Goal: Task Accomplishment & Management: Complete application form

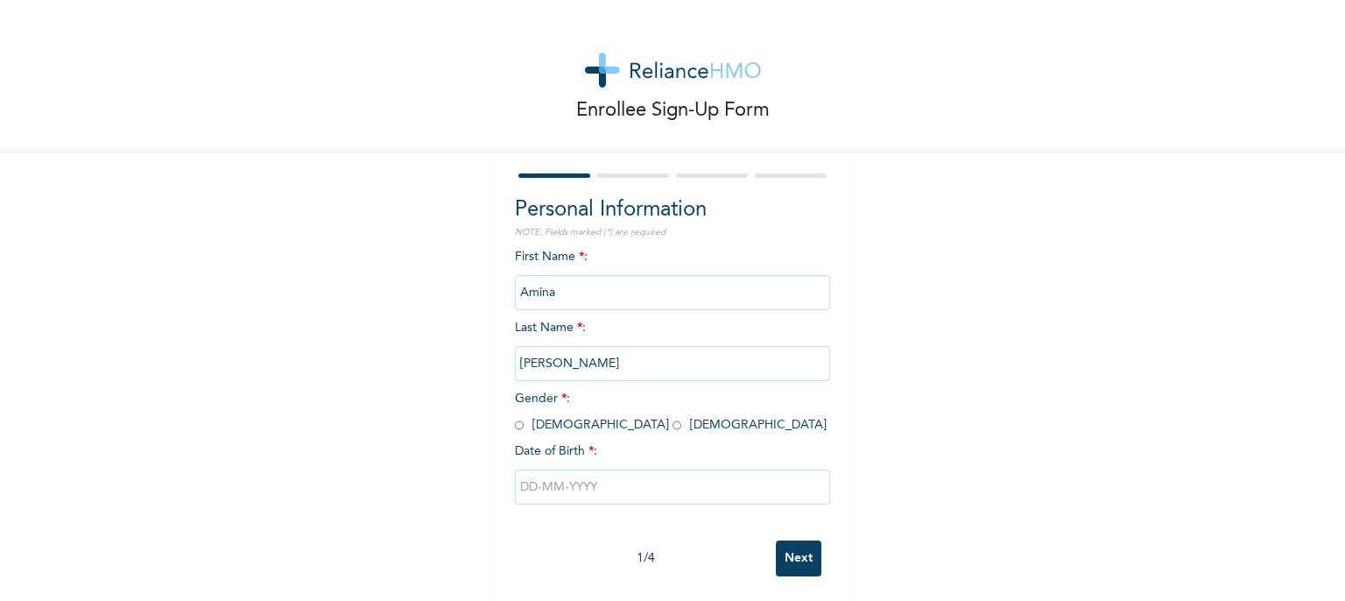
click at [574, 426] on span "Gender * : [DEMOGRAPHIC_DATA] [DEMOGRAPHIC_DATA]" at bounding box center [671, 411] width 312 height 39
click at [673, 421] on input "radio" at bounding box center [677, 425] width 9 height 17
radio input "true"
click at [574, 493] on input "text" at bounding box center [672, 486] width 315 height 35
select select "8"
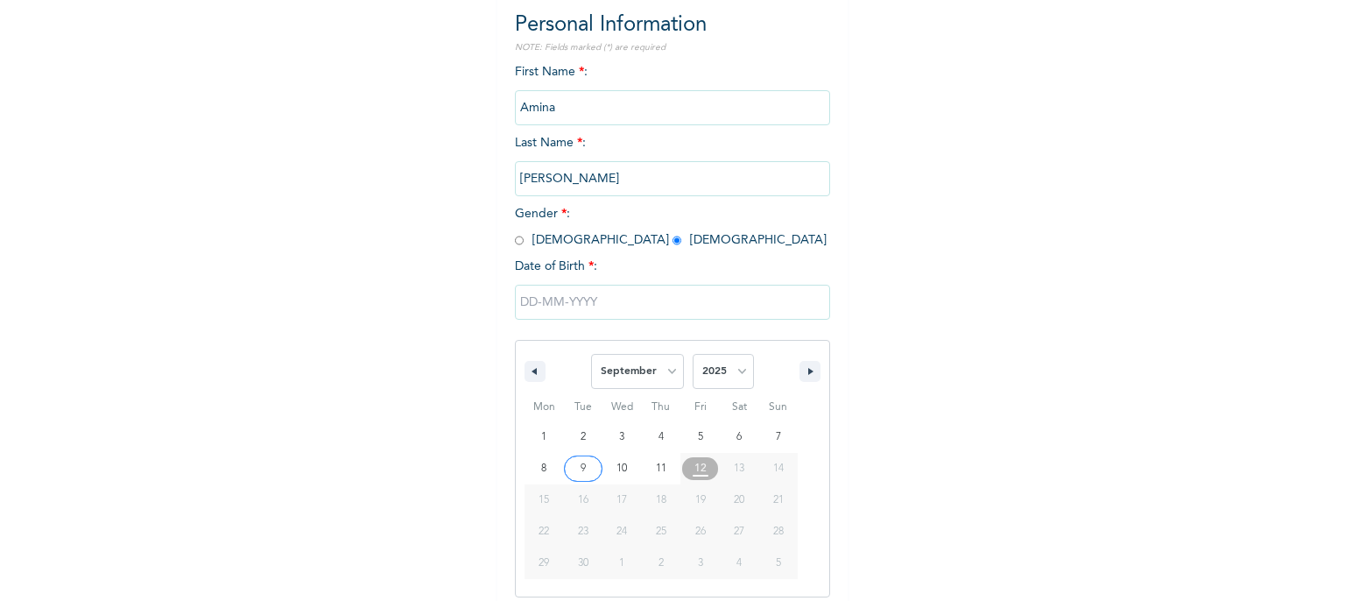
scroll to position [195, 0]
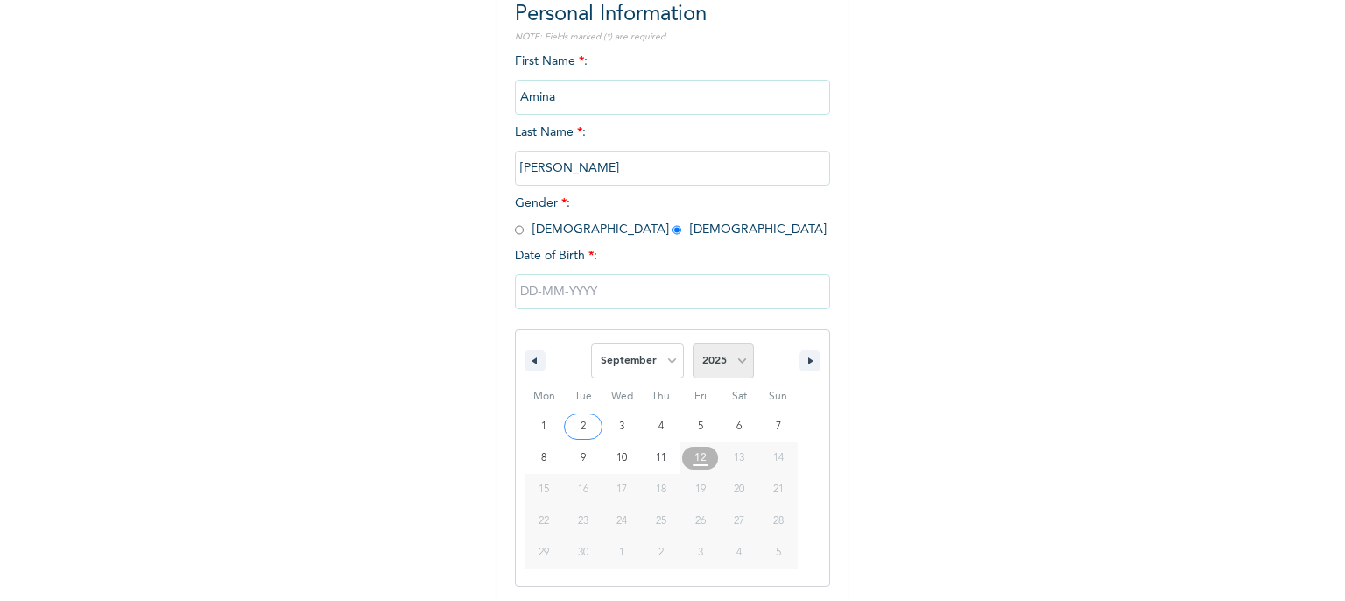
click at [735, 363] on select "2025 2024 2023 2022 2021 2020 2019 2018 2017 2016 2015 2014 2013 2012 2011 2010…" at bounding box center [723, 360] width 61 height 35
select select "2000"
click at [693, 343] on select "2025 2024 2023 2022 2021 2020 2019 2018 2017 2016 2015 2014 2013 2012 2011 2010…" at bounding box center [723, 360] width 61 height 35
click at [667, 362] on select "January February March April May June July August September October November De…" at bounding box center [637, 360] width 93 height 35
select select "7"
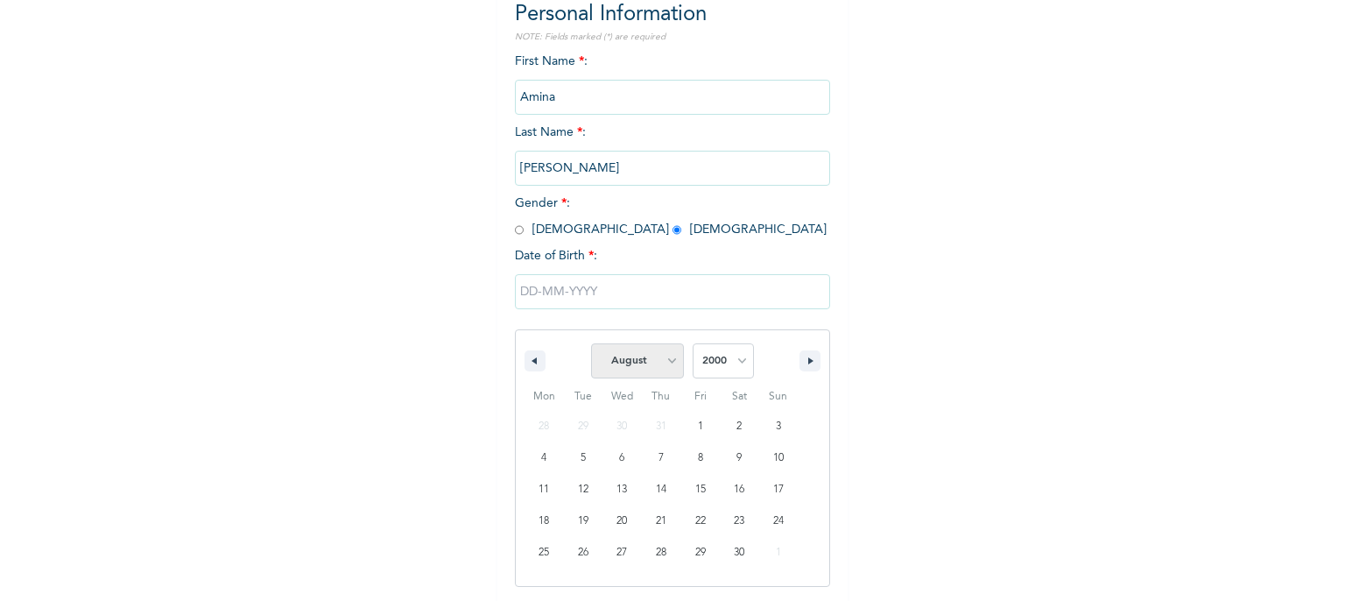
click at [591, 343] on select "January February March April May June July August September October November De…" at bounding box center [637, 360] width 93 height 35
type input "[DATE]"
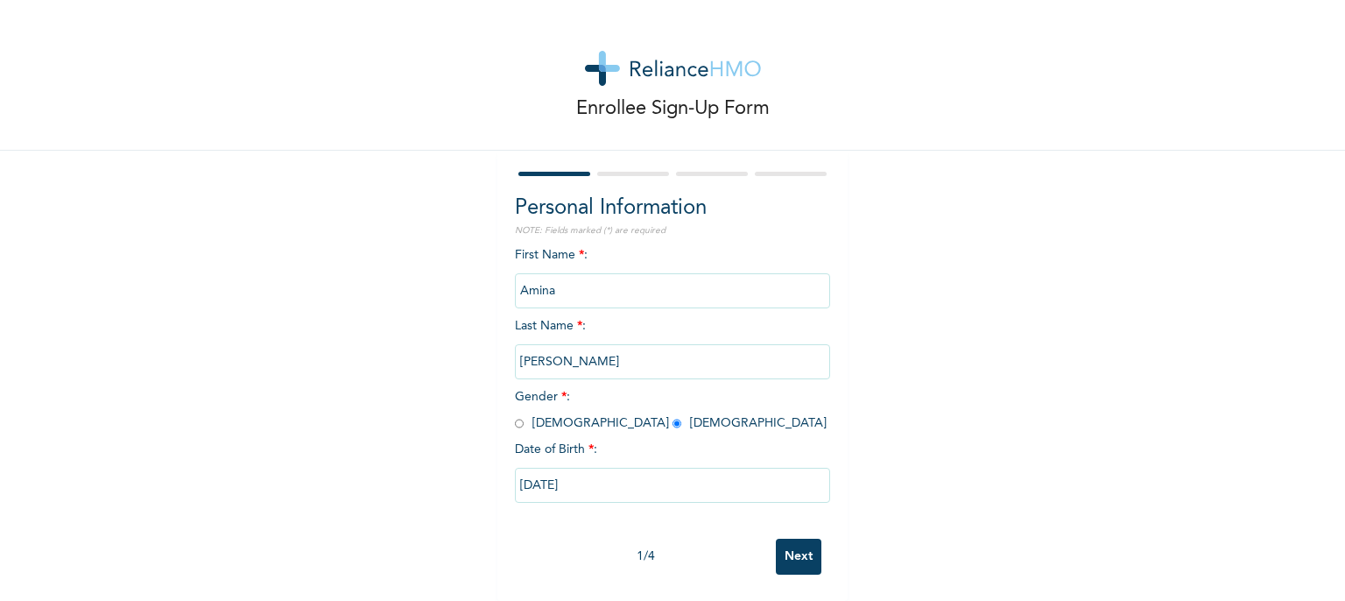
scroll to position [15, 0]
click at [802, 540] on input "Next" at bounding box center [799, 557] width 46 height 36
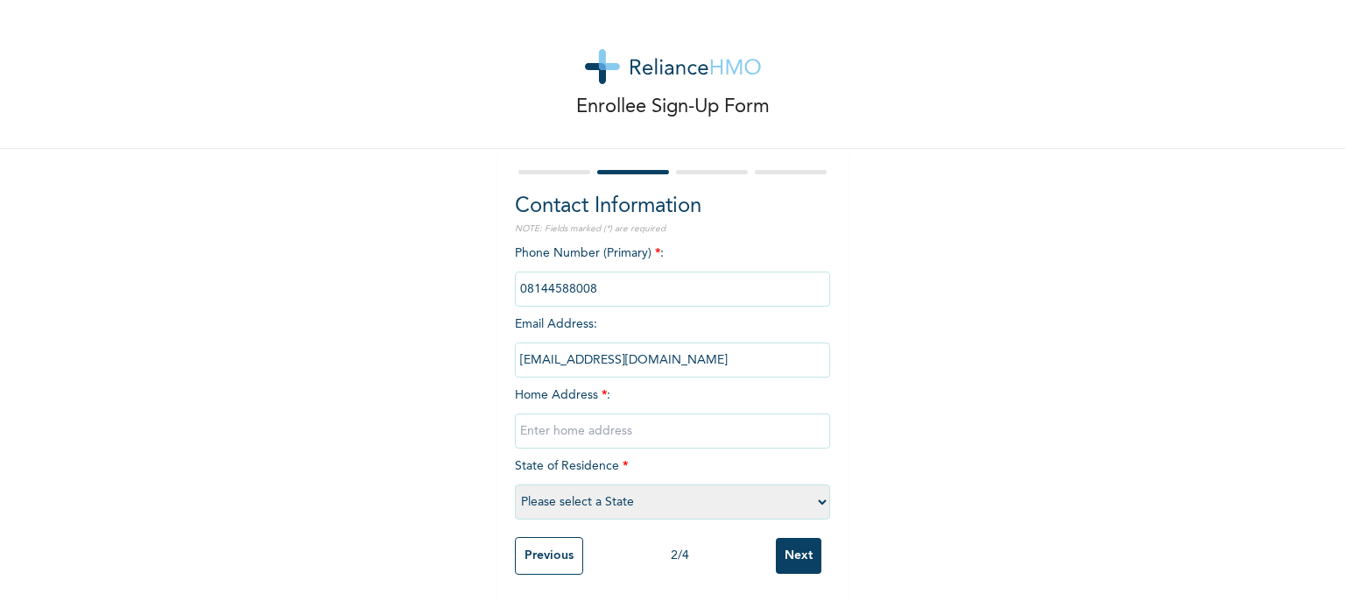
click at [605, 282] on input "phone" at bounding box center [672, 288] width 315 height 35
click at [599, 280] on input "phone" at bounding box center [672, 288] width 315 height 35
click at [586, 278] on input "phone" at bounding box center [672, 288] width 315 height 35
click at [555, 274] on input "phone" at bounding box center [672, 288] width 315 height 35
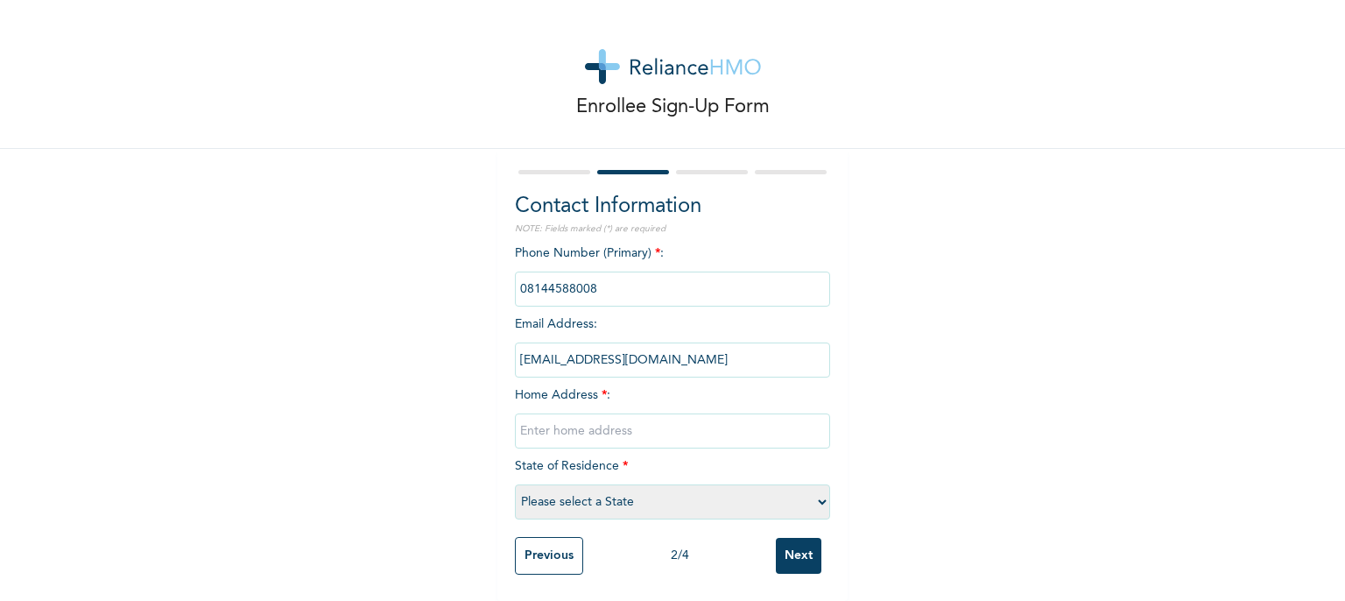
click at [589, 274] on input "phone" at bounding box center [672, 288] width 315 height 35
click at [589, 275] on input "phone" at bounding box center [672, 288] width 315 height 35
click at [596, 273] on input "phone" at bounding box center [672, 288] width 315 height 35
click at [633, 271] on input "phone" at bounding box center [672, 288] width 315 height 35
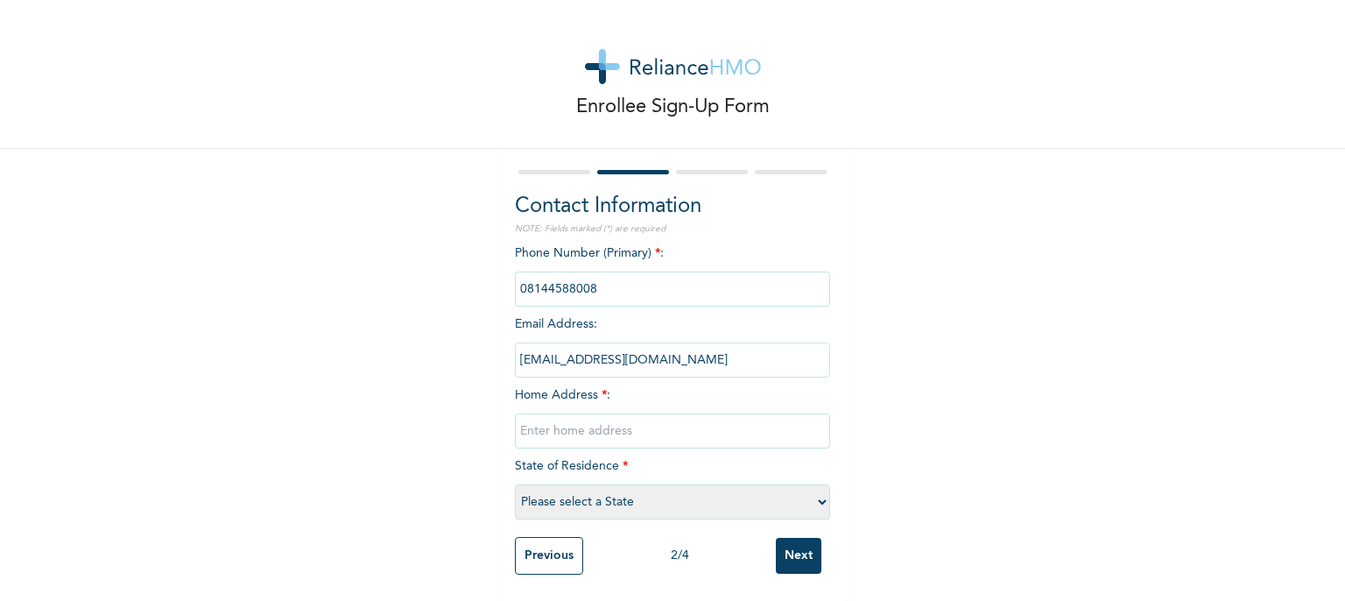
click at [610, 276] on input "phone" at bounding box center [672, 288] width 315 height 35
click at [564, 271] on input "phone" at bounding box center [672, 288] width 315 height 35
click at [599, 271] on input "phone" at bounding box center [672, 288] width 315 height 35
click at [588, 282] on input "phone" at bounding box center [672, 288] width 315 height 35
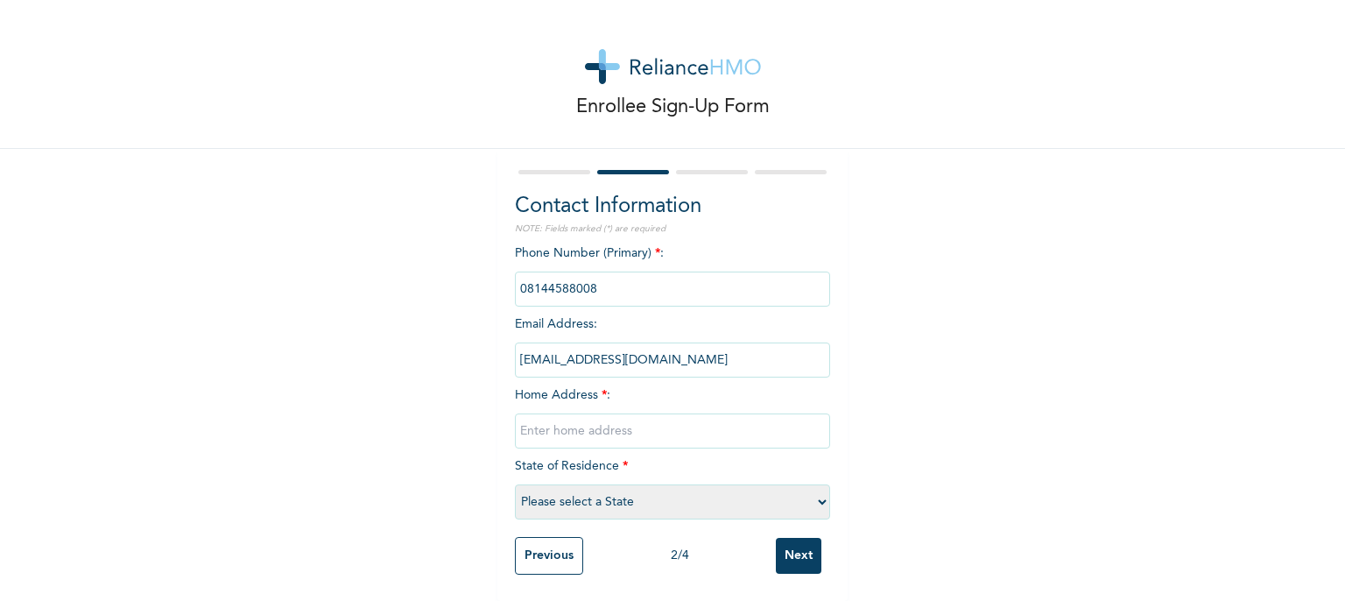
click at [560, 418] on input "text" at bounding box center [672, 430] width 315 height 35
type input "n"
drag, startPoint x: 560, startPoint y: 418, endPoint x: 730, endPoint y: 419, distance: 169.9
click at [730, 419] on input "[STREET_ADDRESS]" at bounding box center [672, 430] width 315 height 35
type input "B"
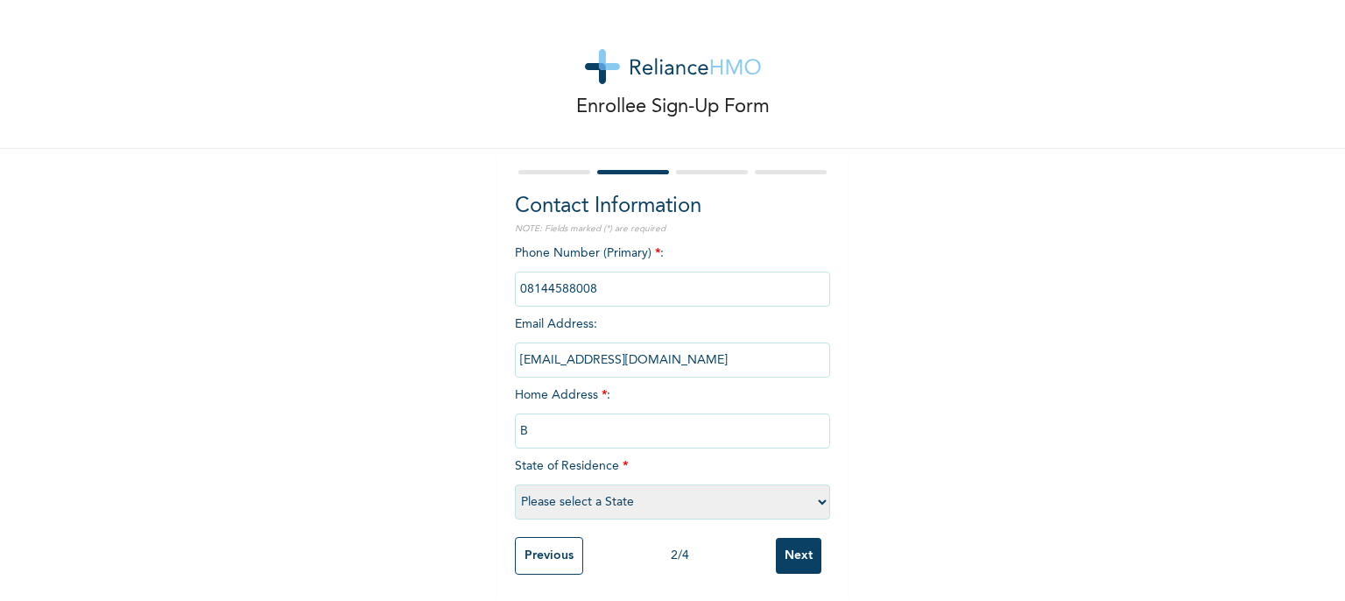
click at [681, 422] on input "B" at bounding box center [672, 430] width 315 height 35
type input "W"
type input "[STREET_ADDRESS]."
click at [609, 488] on select "Please select a State [PERSON_NAME] (FCT) [PERSON_NAME] Ibom [GEOGRAPHIC_DATA] …" at bounding box center [672, 501] width 315 height 35
select select "15"
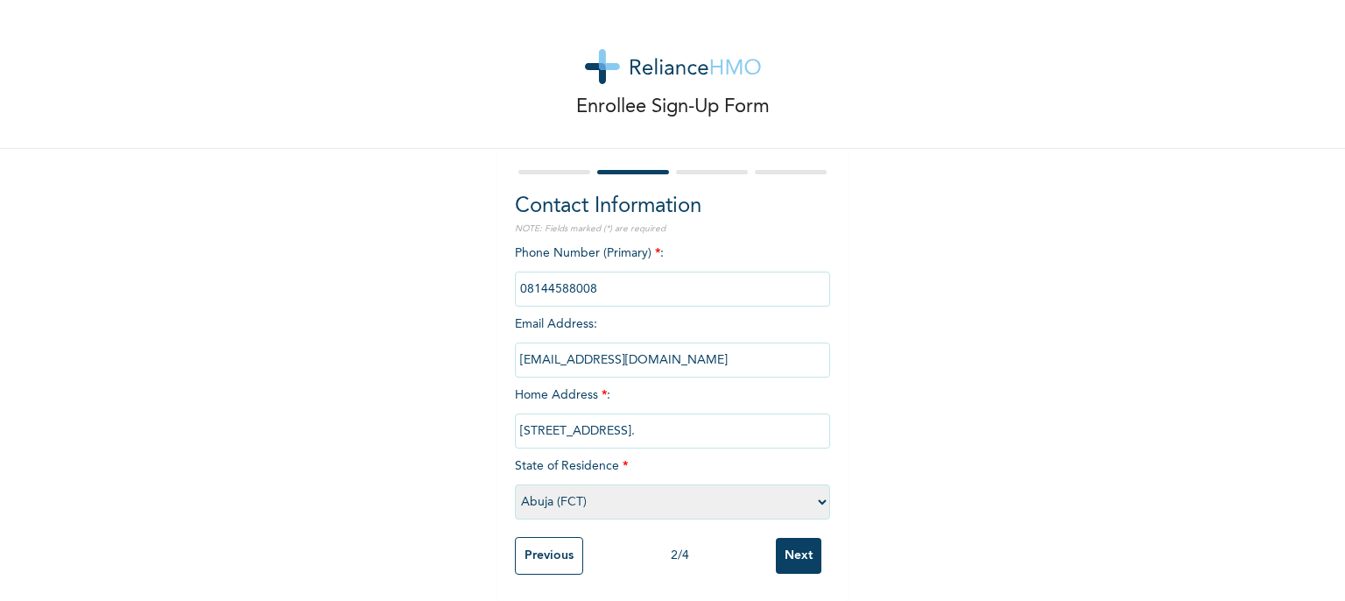
click at [515, 484] on select "Please select a State [PERSON_NAME] (FCT) [PERSON_NAME] Ibom [GEOGRAPHIC_DATA] …" at bounding box center [672, 501] width 315 height 35
click at [791, 538] on input "Next" at bounding box center [799, 556] width 46 height 36
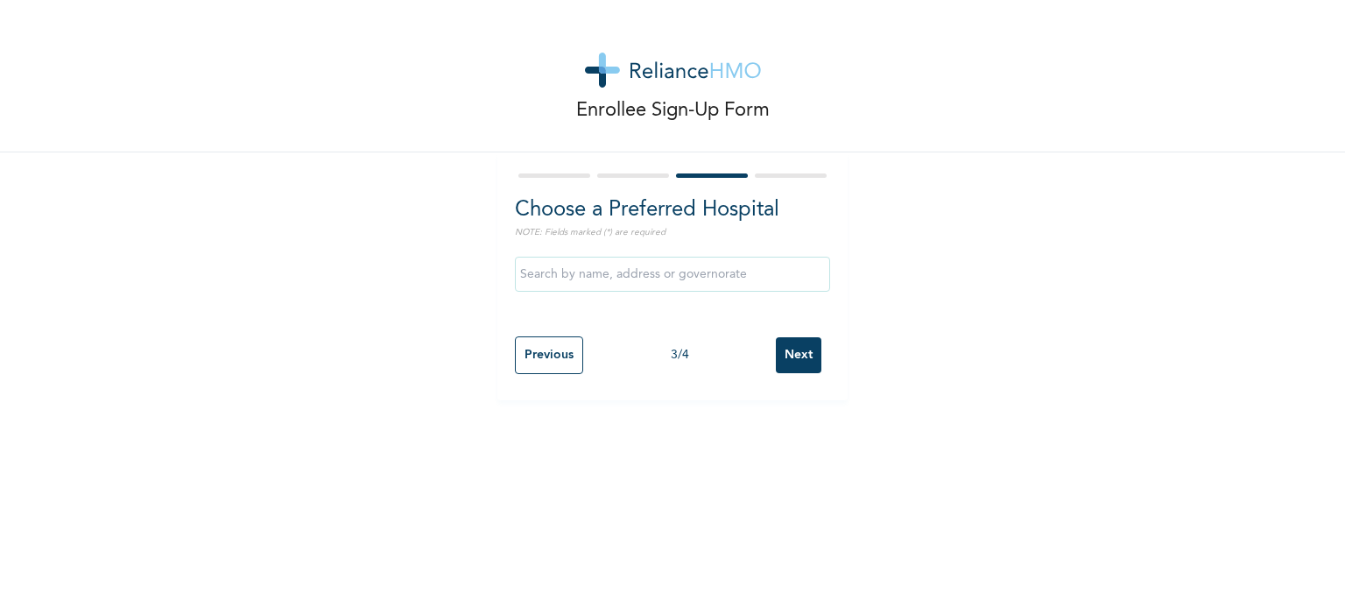
scroll to position [0, 0]
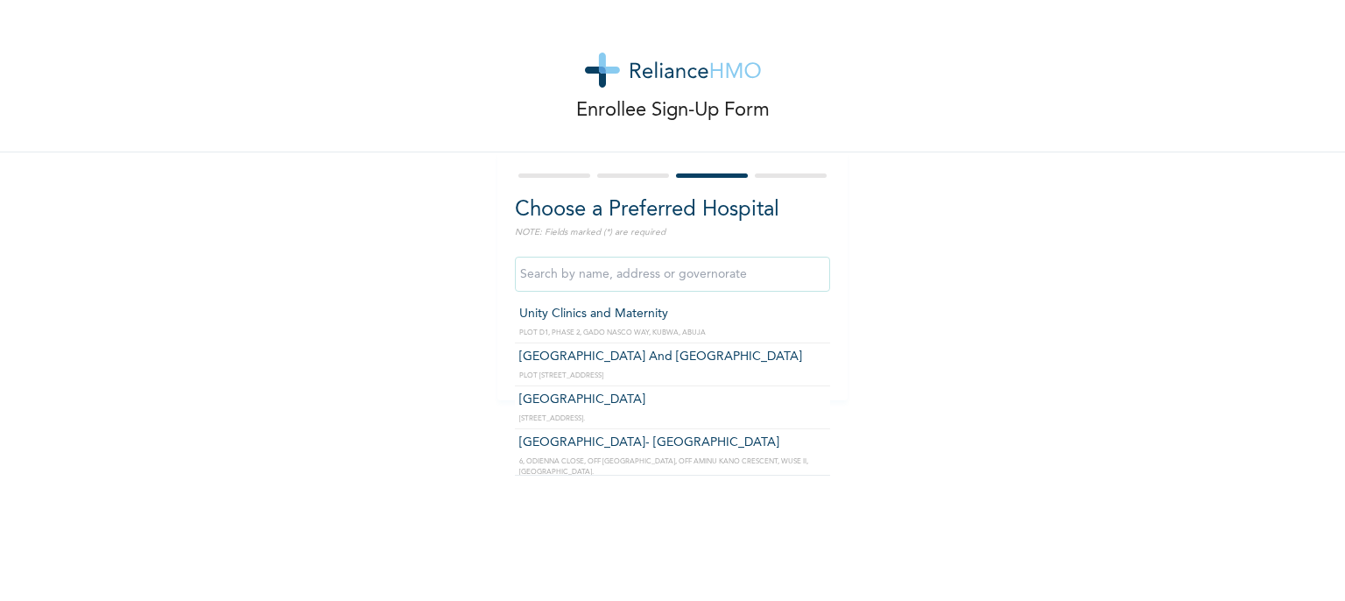
click at [594, 284] on input "text" at bounding box center [672, 274] width 315 height 35
click at [618, 274] on input "text" at bounding box center [672, 274] width 315 height 35
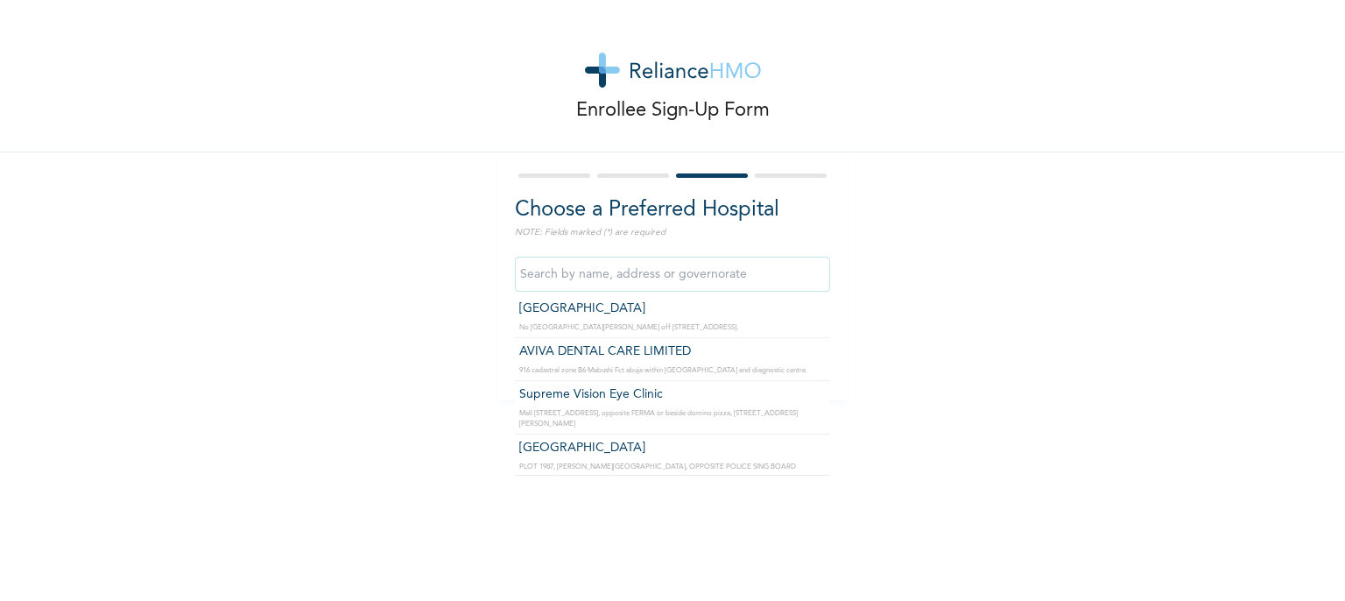
scroll to position [13556, 0]
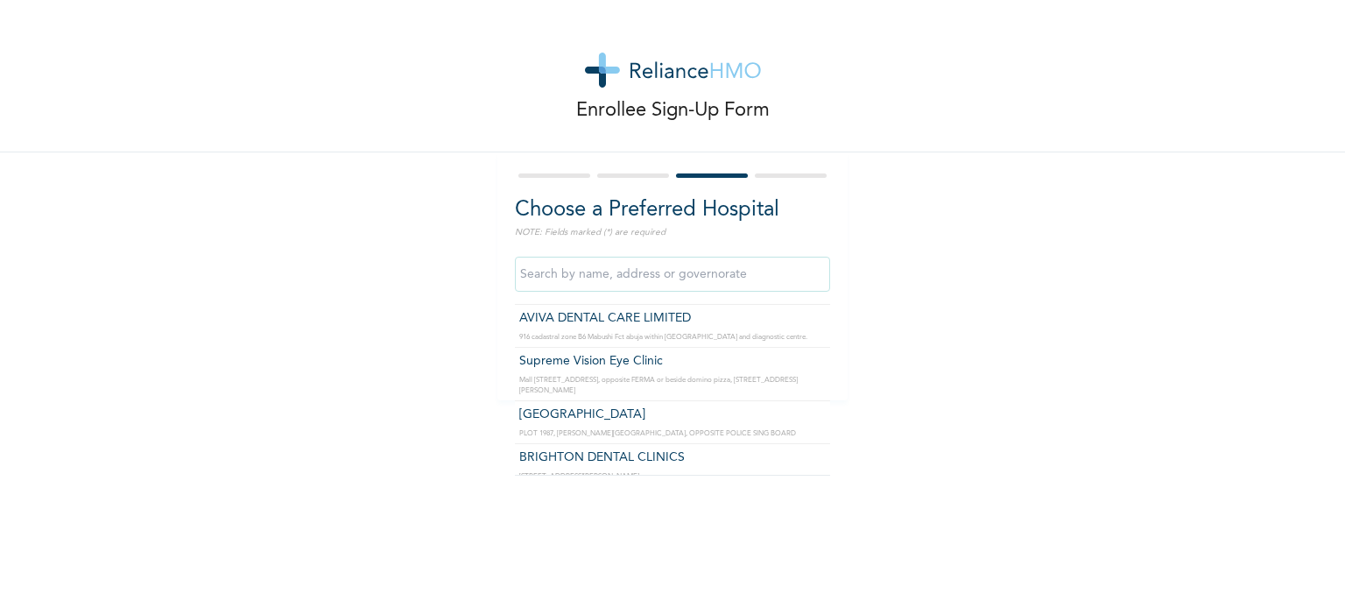
click at [607, 276] on input "text" at bounding box center [672, 274] width 315 height 35
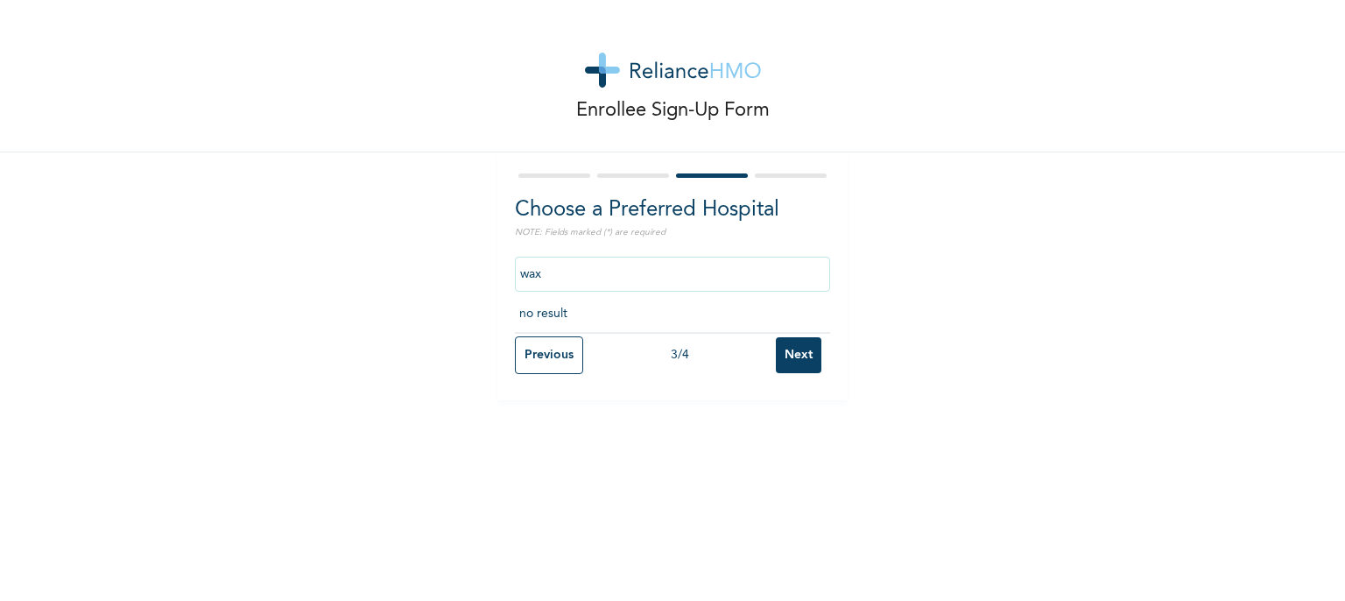
scroll to position [0, 0]
type input "w"
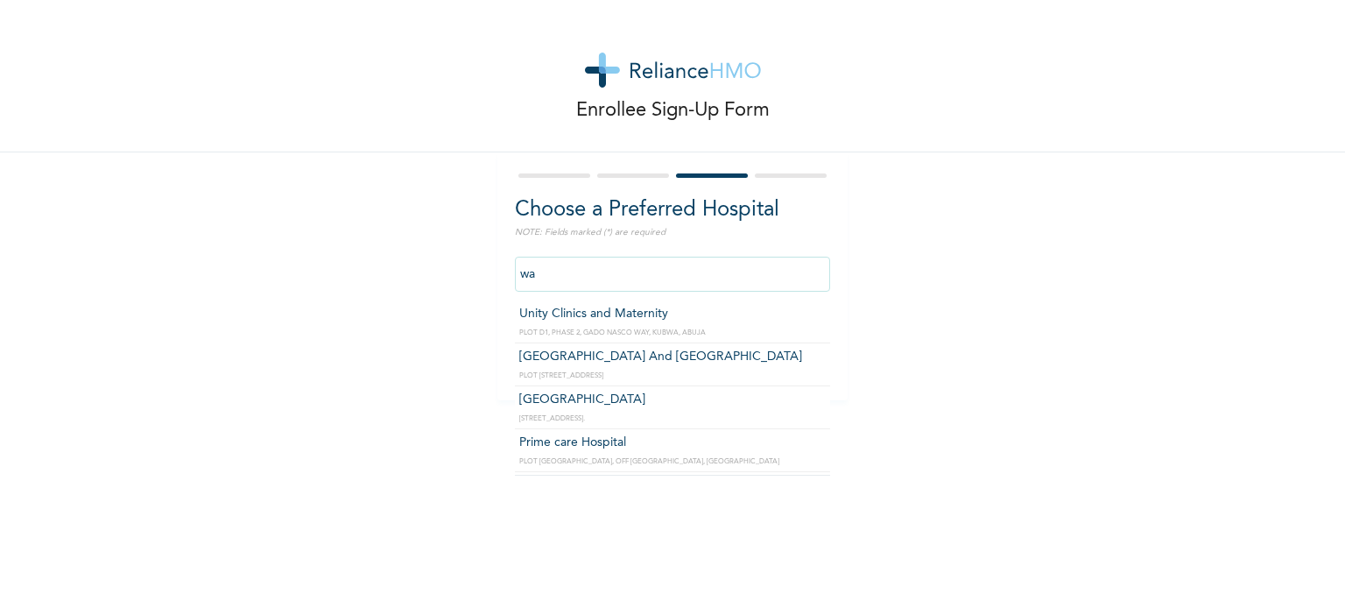
type input "w"
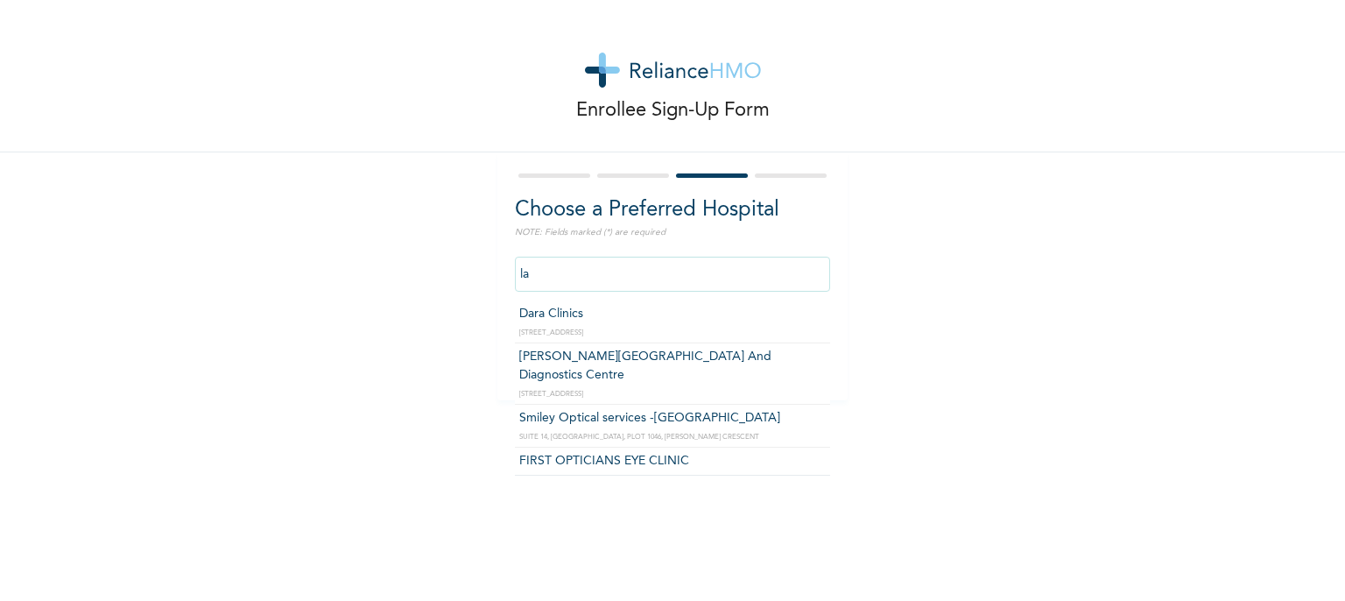
type input "l"
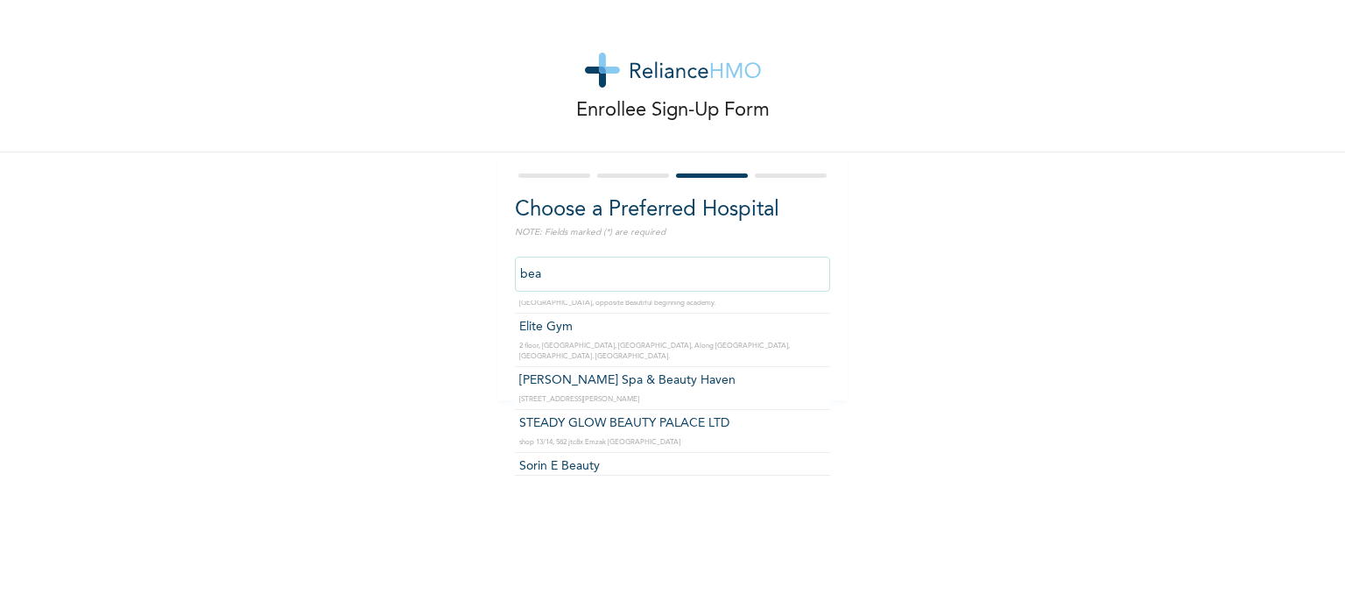
scroll to position [102, 0]
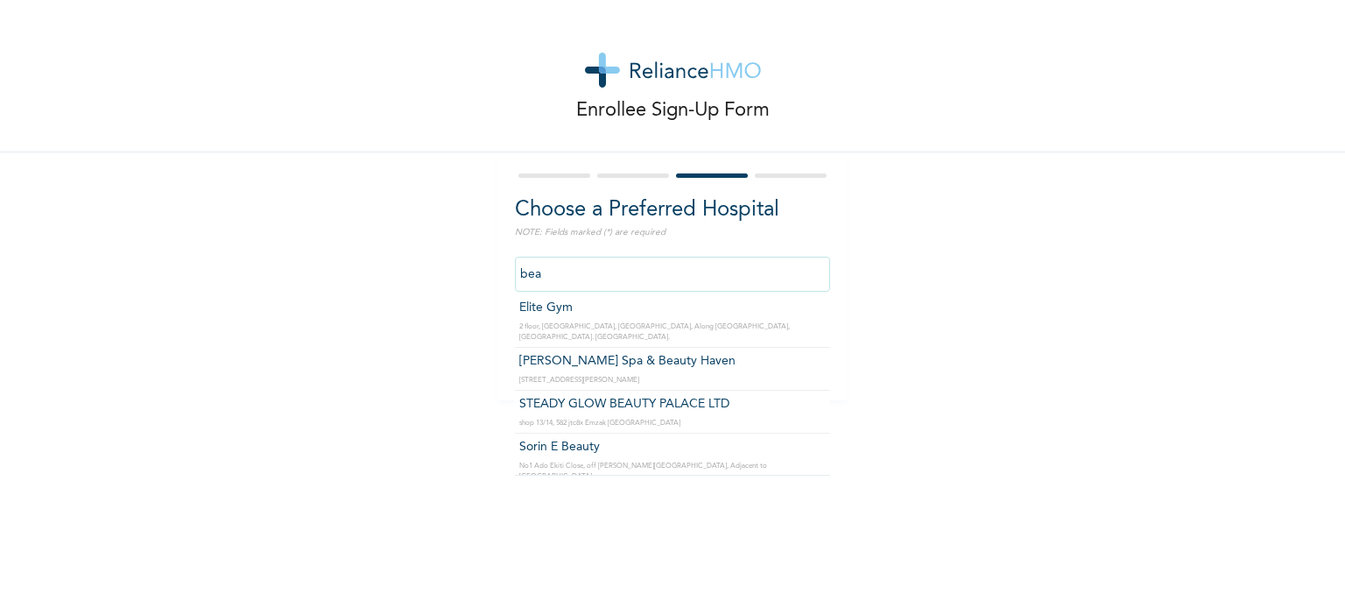
click at [694, 277] on input "bea" at bounding box center [672, 274] width 315 height 35
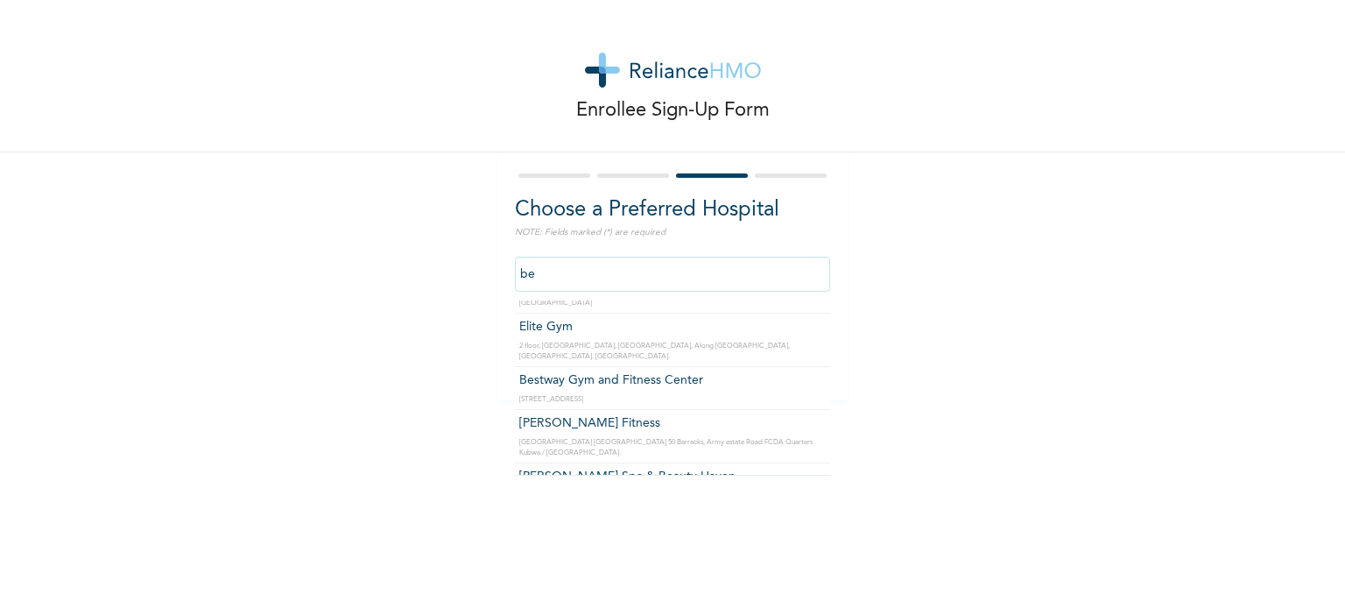
type input "b"
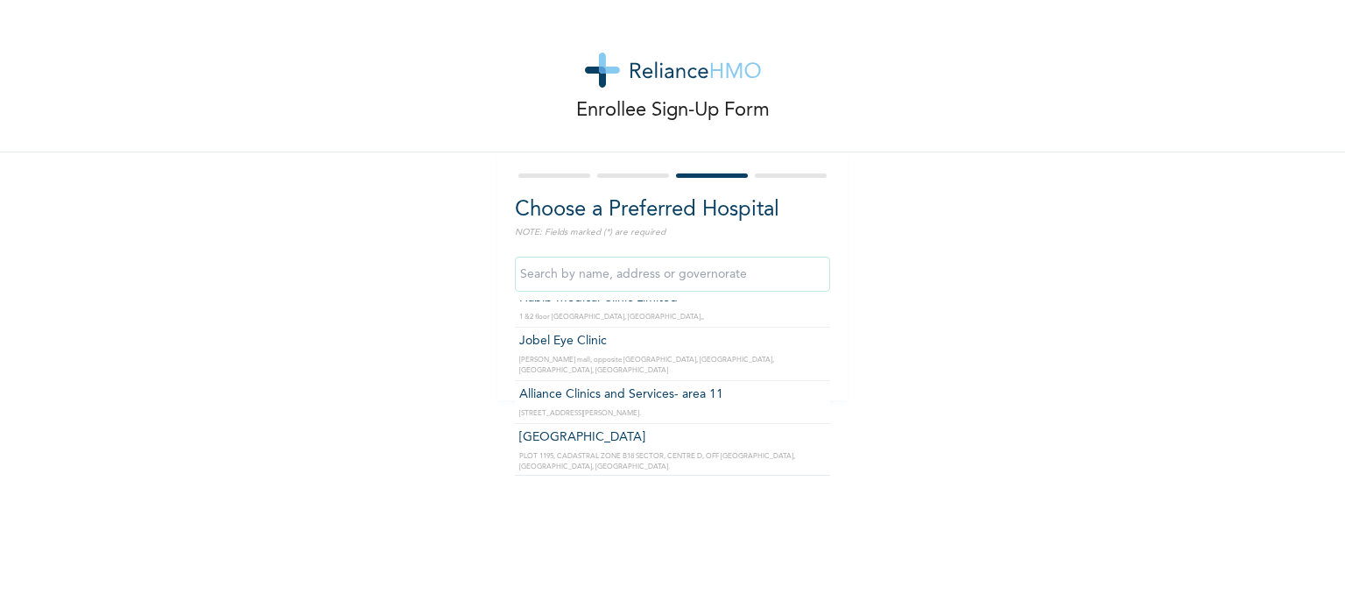
scroll to position [14147, 0]
click at [646, 274] on input "text" at bounding box center [672, 274] width 315 height 35
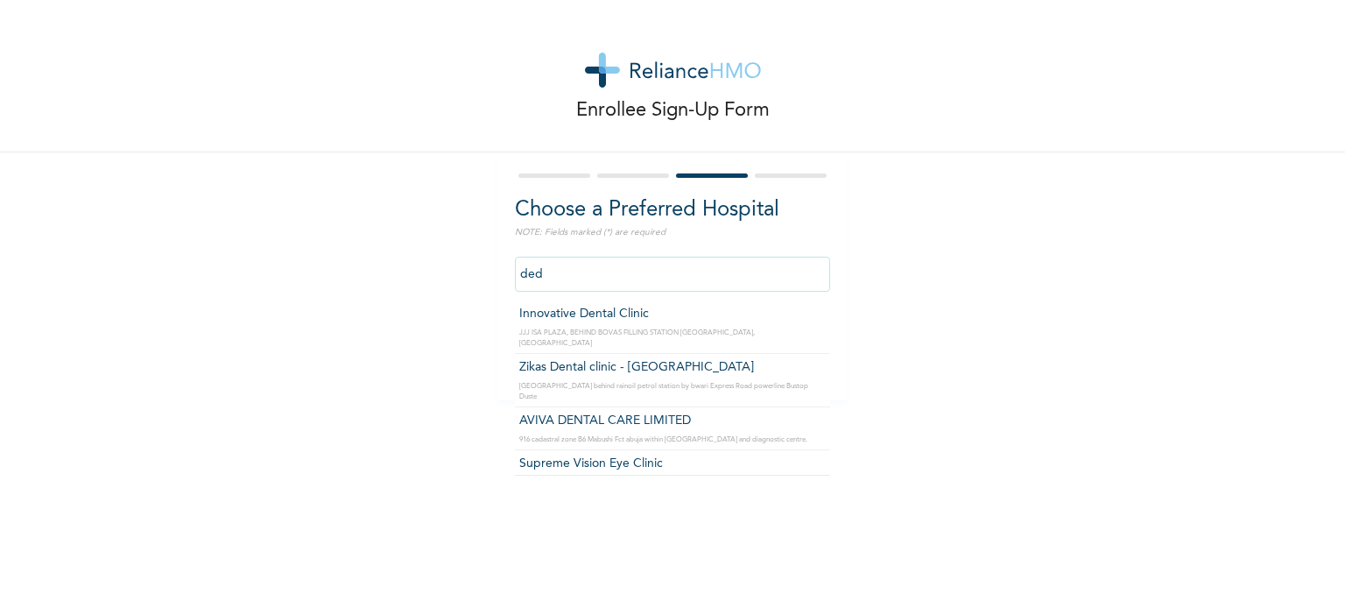
scroll to position [0, 0]
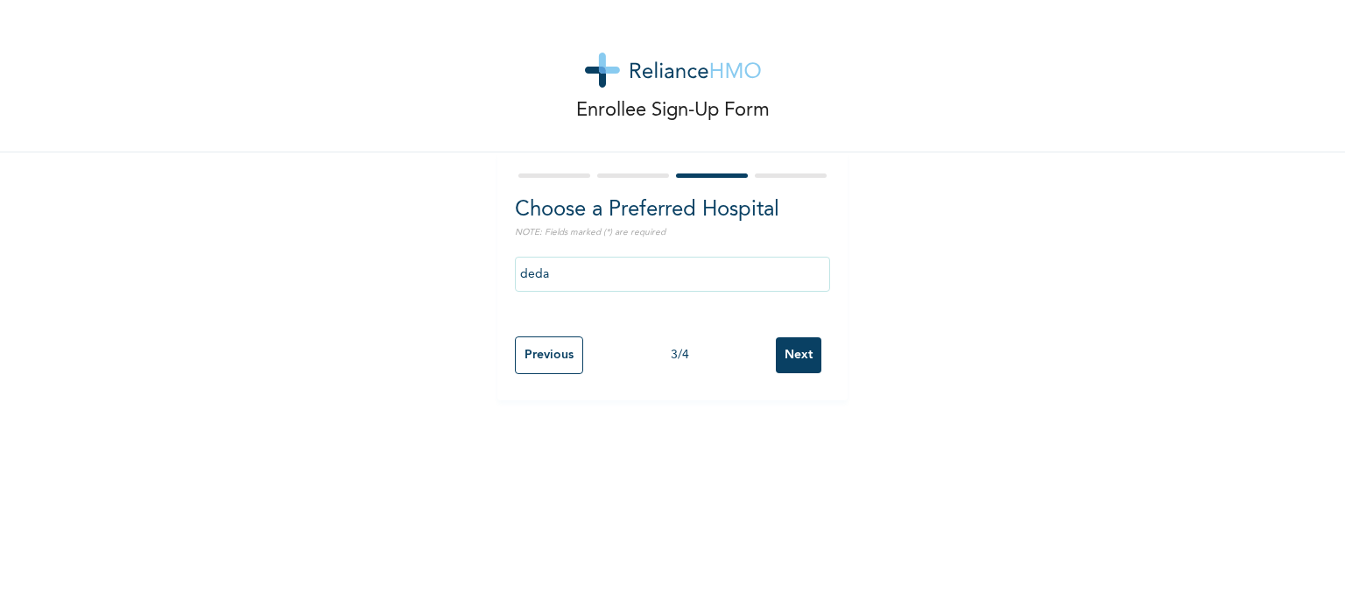
click at [788, 179] on div at bounding box center [672, 175] width 315 height 11
click at [617, 280] on input "deda" at bounding box center [672, 274] width 315 height 35
type input "d"
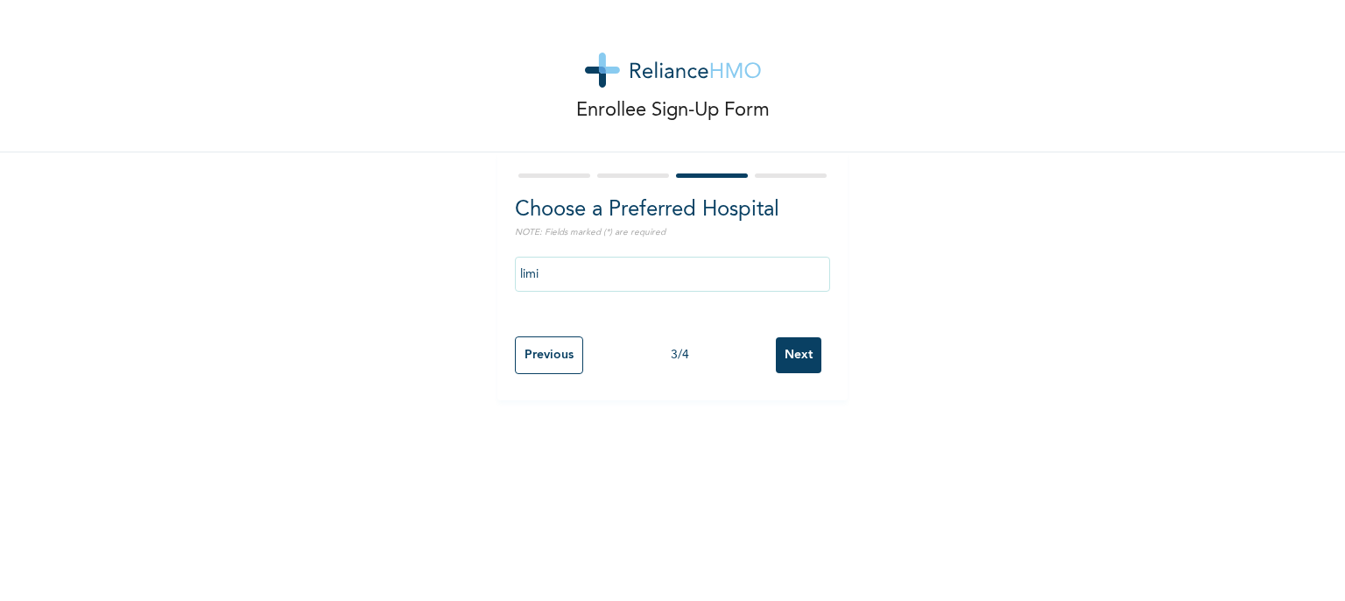
click at [764, 175] on div at bounding box center [791, 175] width 72 height 4
click at [632, 268] on input "limi" at bounding box center [672, 274] width 315 height 35
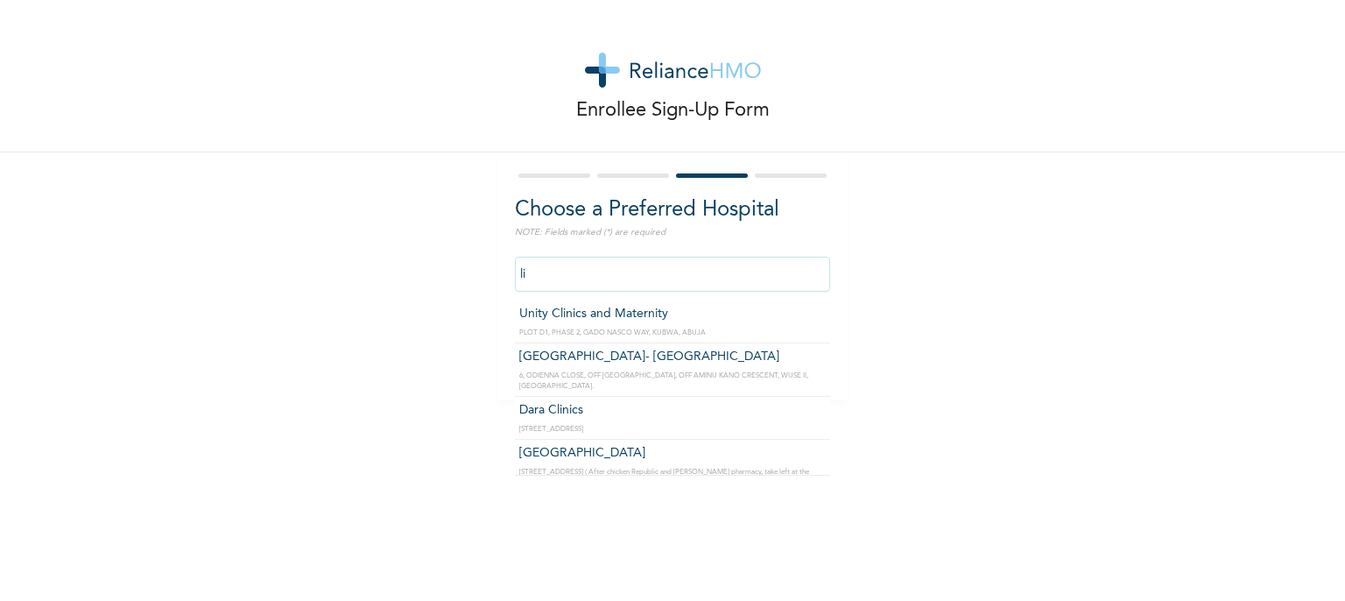
type input "l"
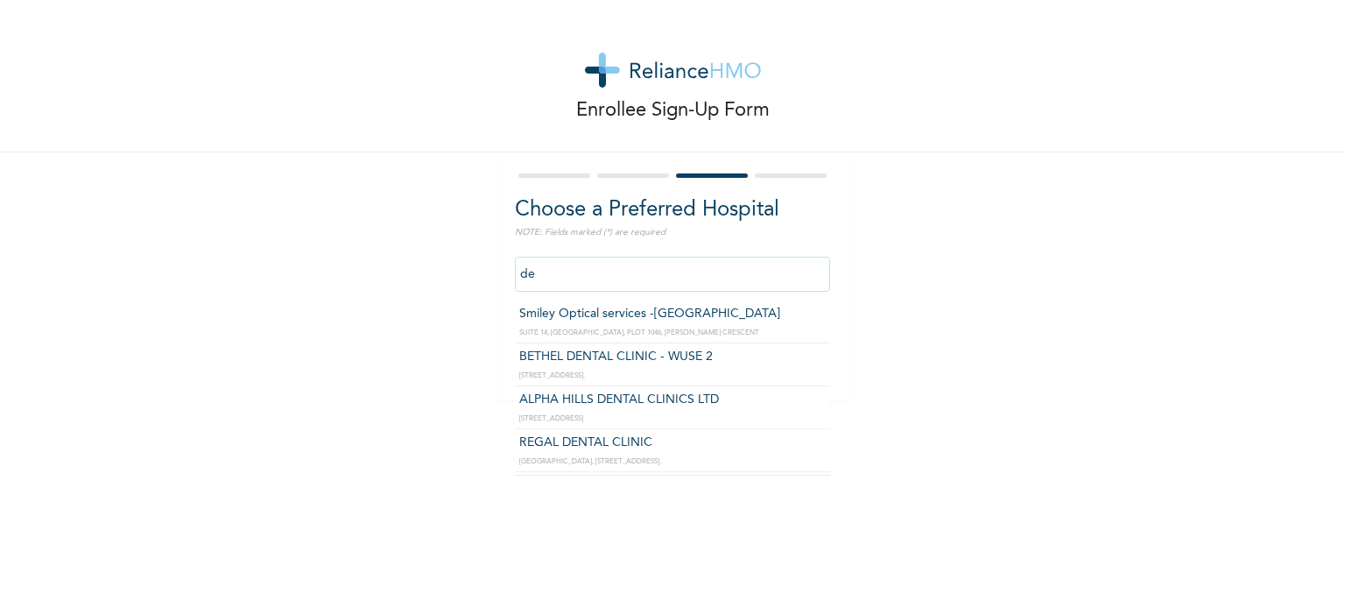
type input "d"
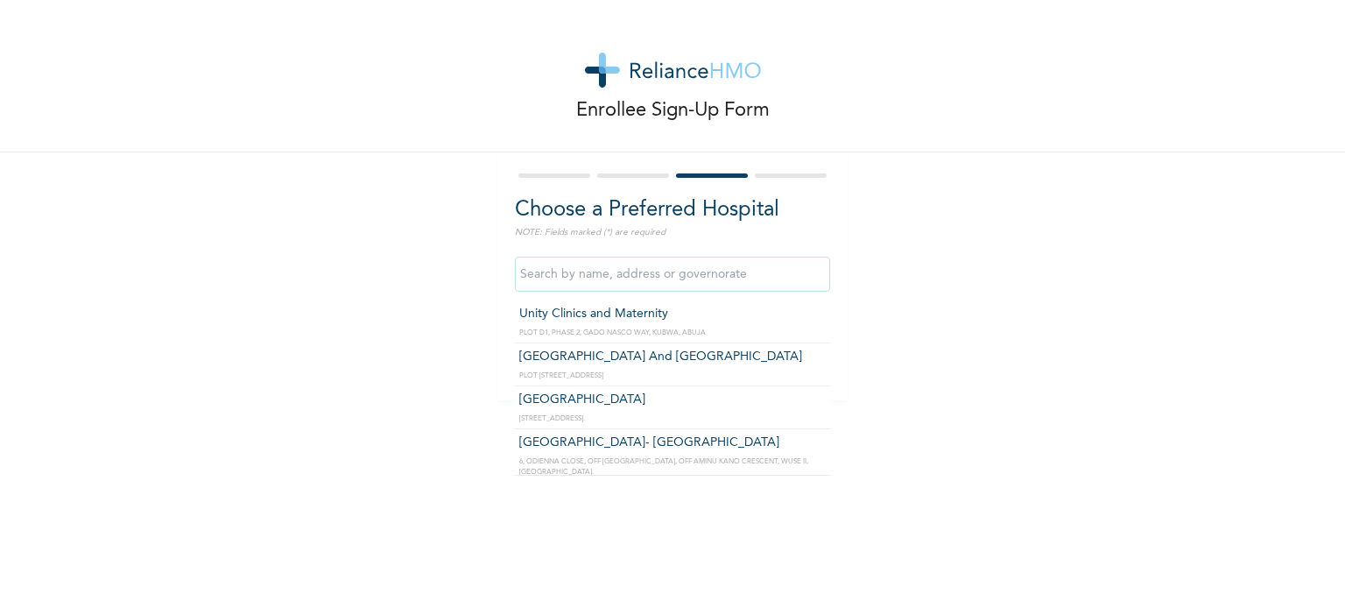
click at [564, 173] on div at bounding box center [672, 175] width 315 height 11
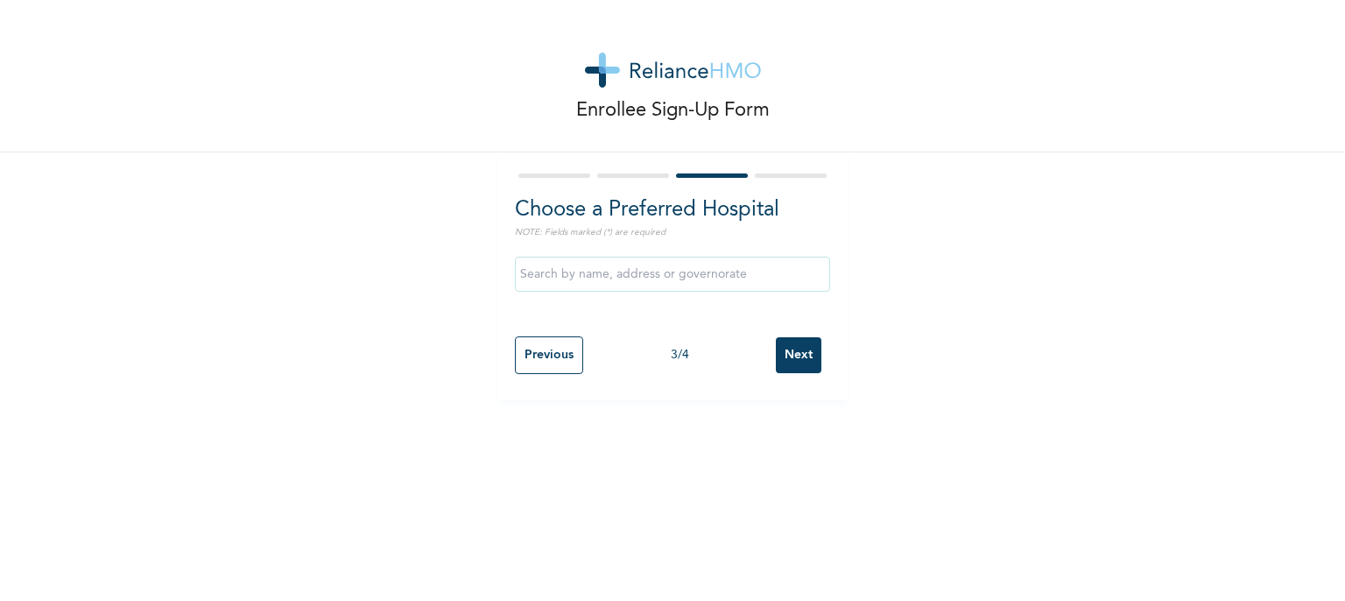
click at [585, 272] on input "text" at bounding box center [672, 274] width 315 height 35
click at [654, 271] on input "deda" at bounding box center [672, 274] width 315 height 35
type input "d"
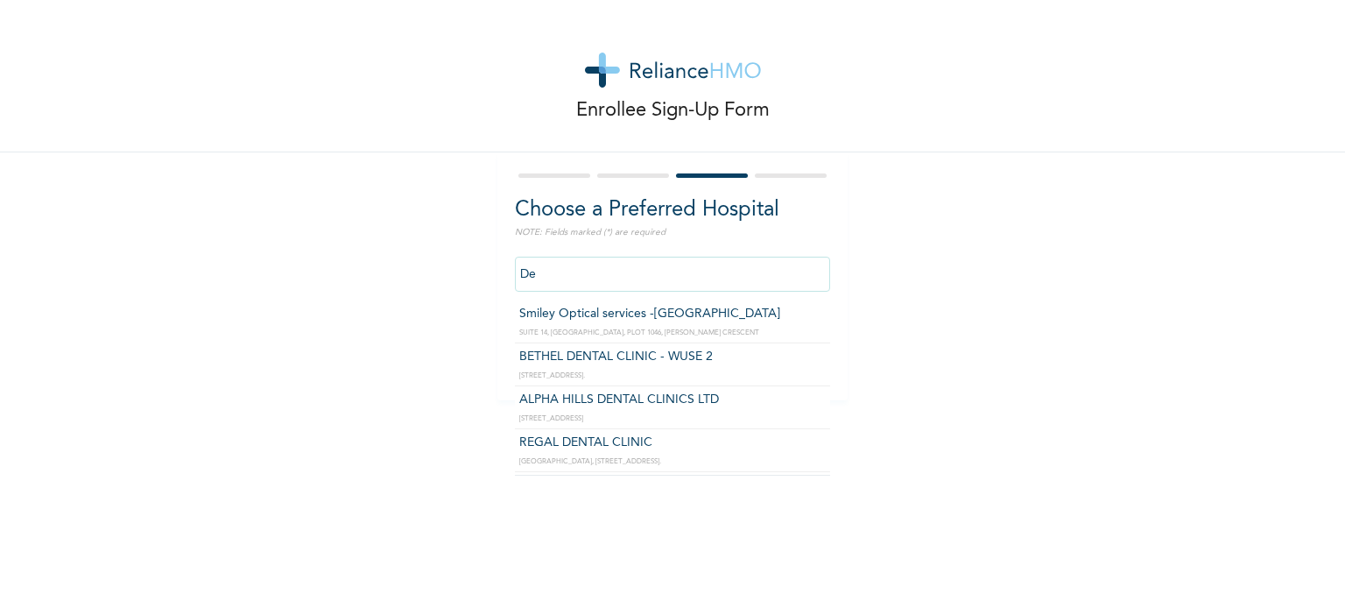
type input "D"
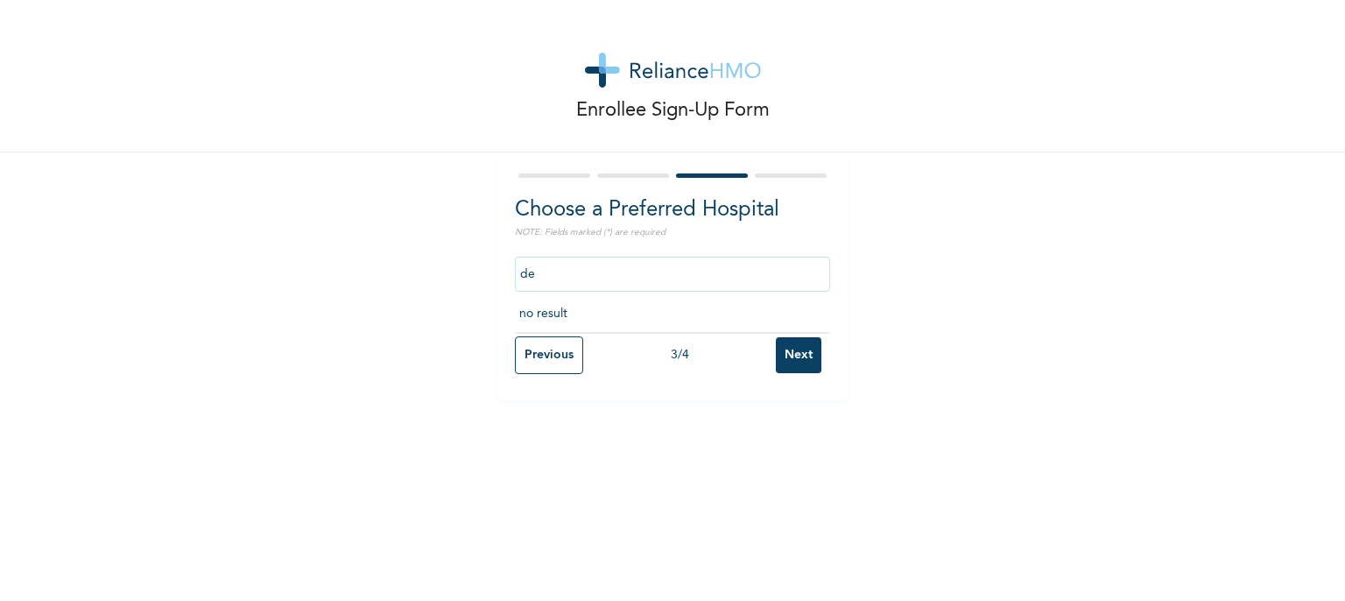
type input "d"
click at [690, 281] on input "Deda" at bounding box center [672, 274] width 315 height 35
type input "D"
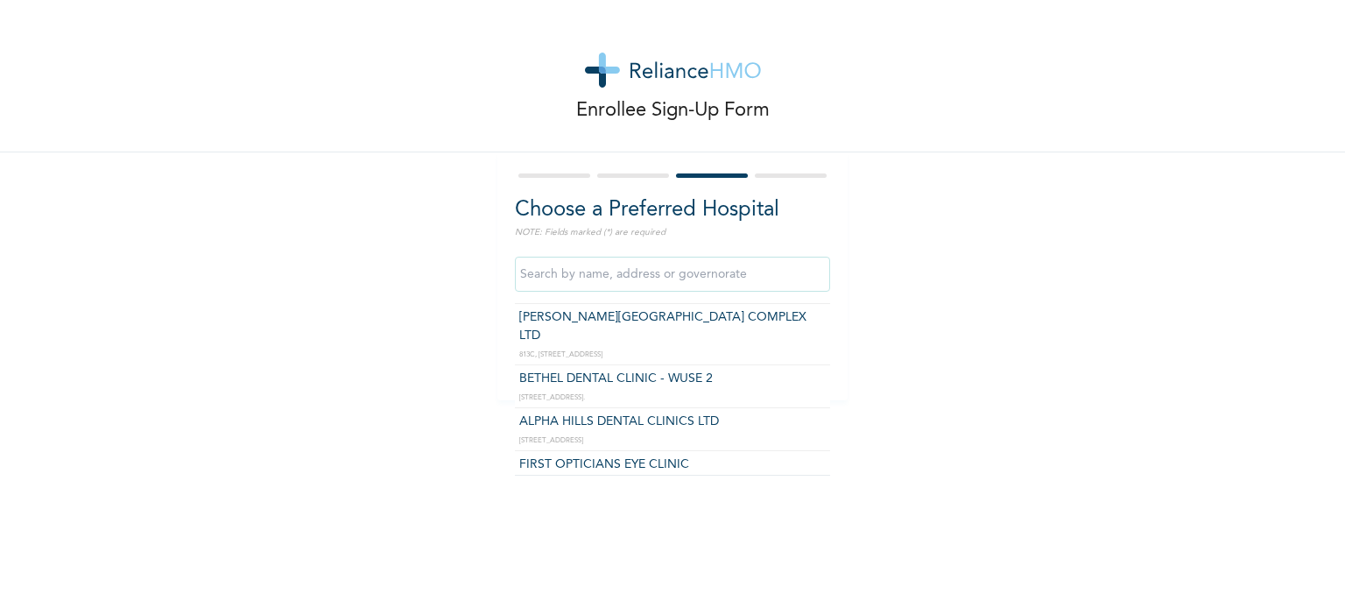
scroll to position [595, 0]
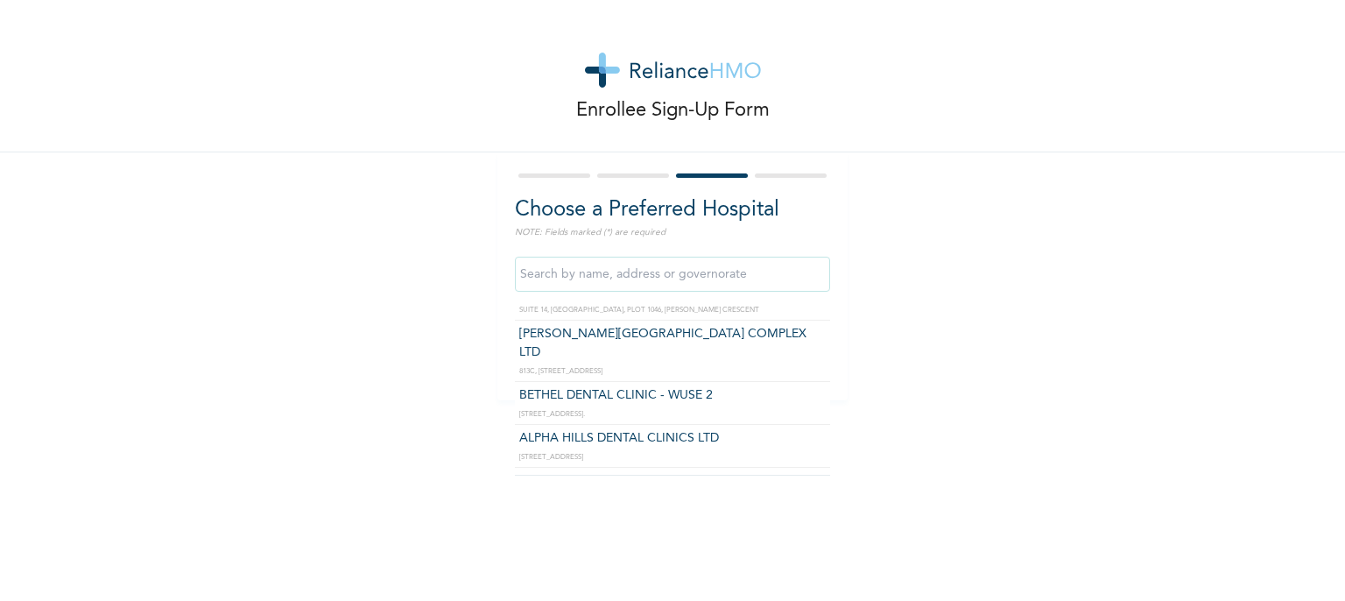
click at [602, 267] on input "text" at bounding box center [672, 274] width 315 height 35
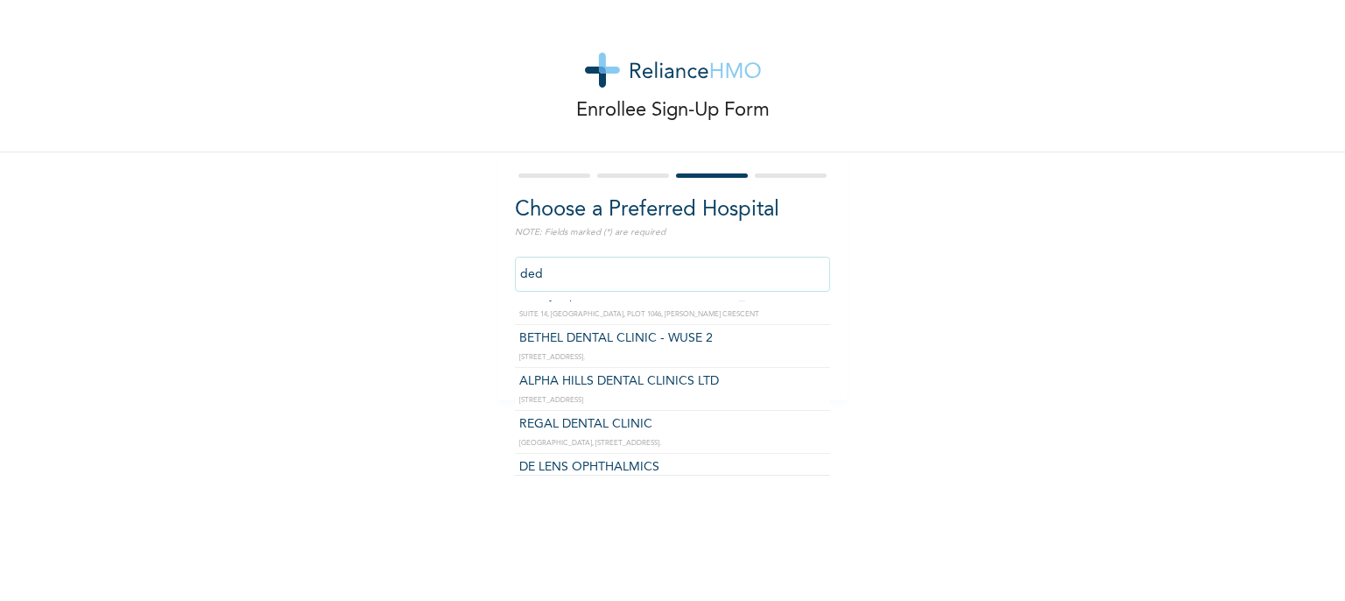
scroll to position [0, 0]
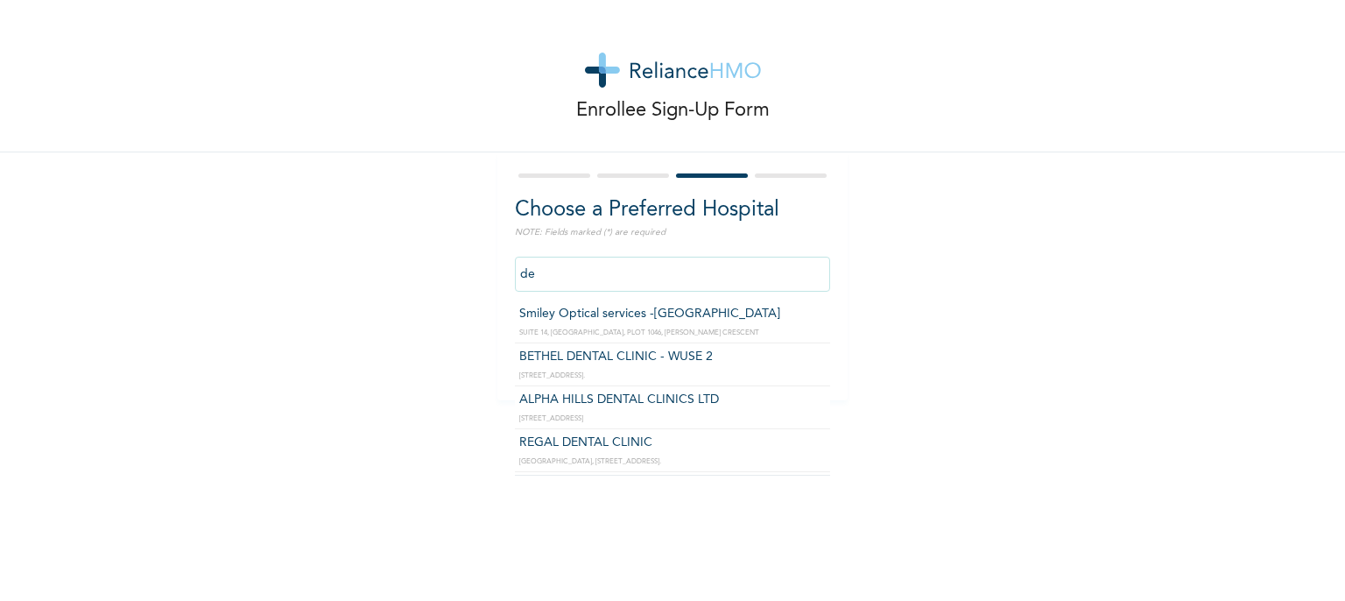
type input "d"
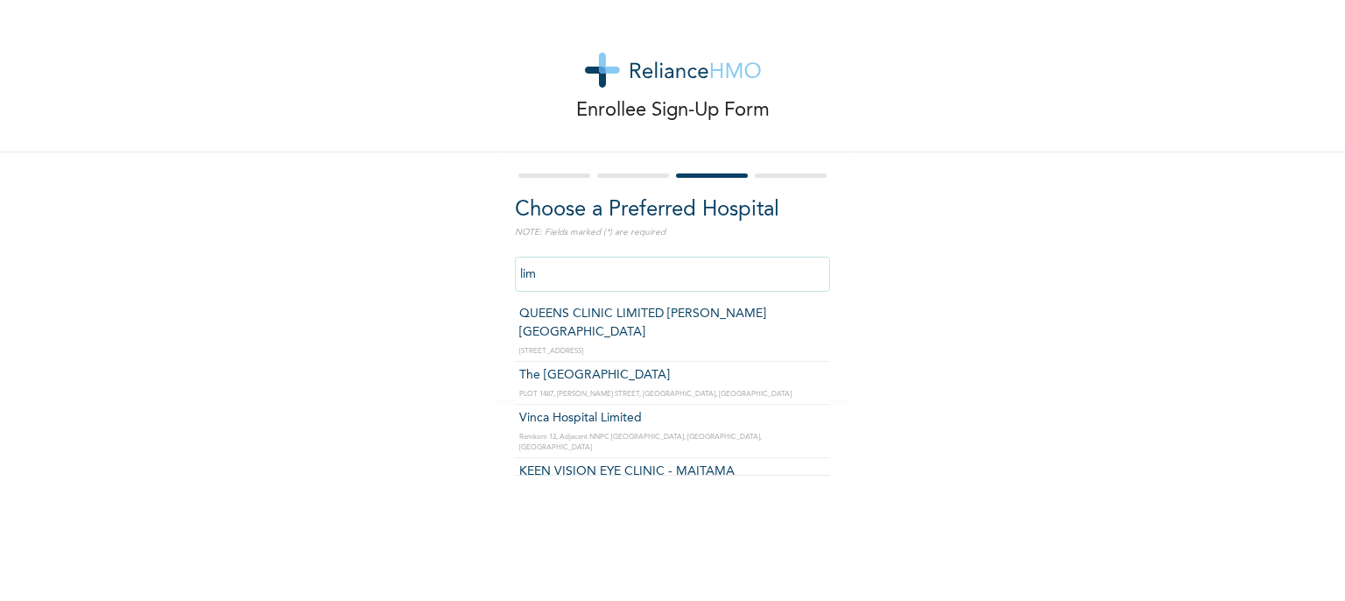
type input "The [GEOGRAPHIC_DATA]"
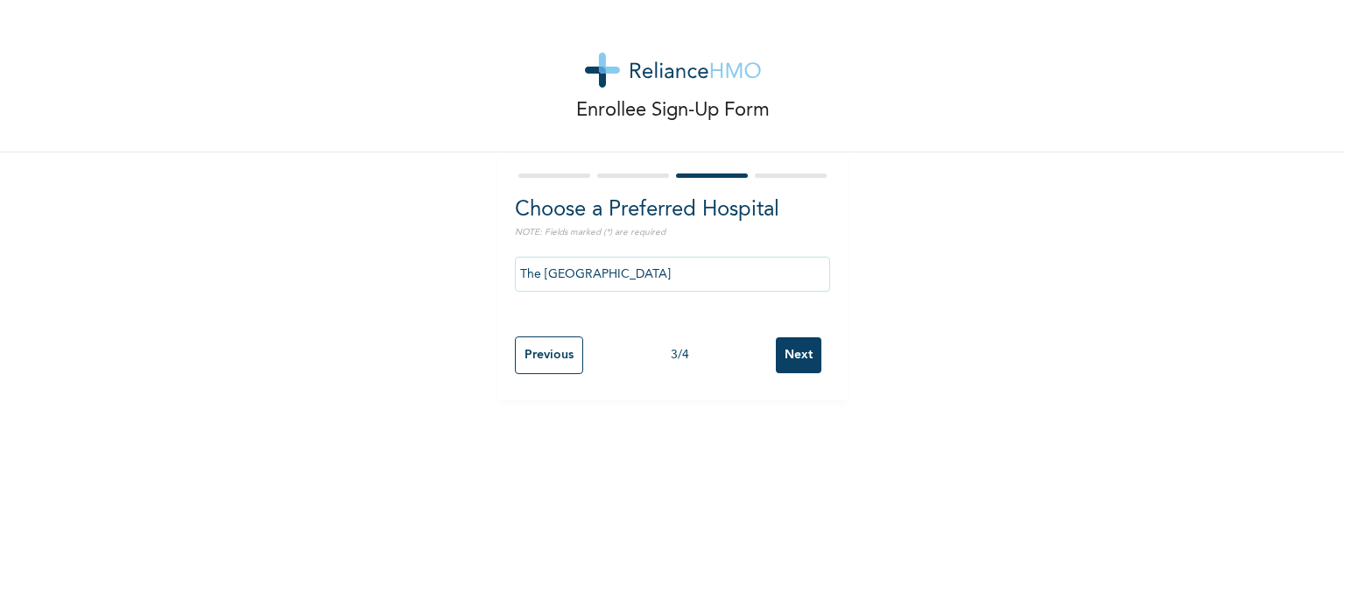
click at [779, 356] on input "Next" at bounding box center [799, 355] width 46 height 36
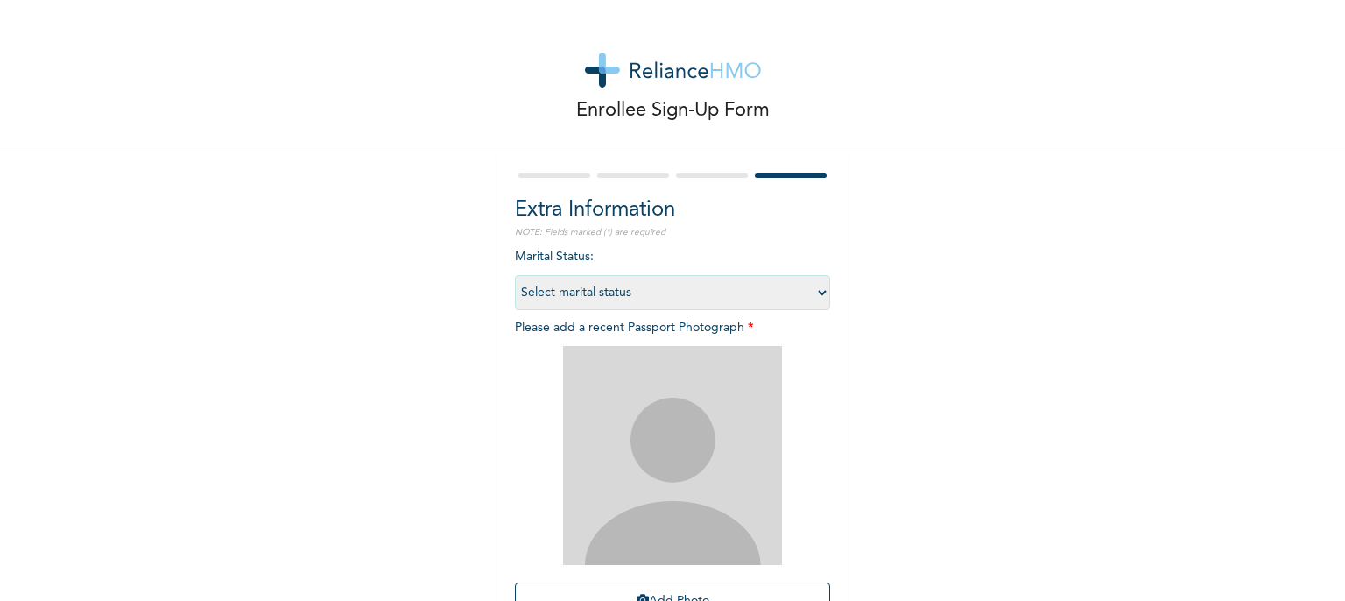
click at [562, 285] on select "Select marital status [DEMOGRAPHIC_DATA] Married [DEMOGRAPHIC_DATA] Widow/[DEMO…" at bounding box center [672, 292] width 315 height 35
select select "1"
click at [515, 275] on select "Select marital status [DEMOGRAPHIC_DATA] Married [DEMOGRAPHIC_DATA] Widow/[DEMO…" at bounding box center [672, 292] width 315 height 35
click at [706, 491] on img at bounding box center [672, 455] width 219 height 219
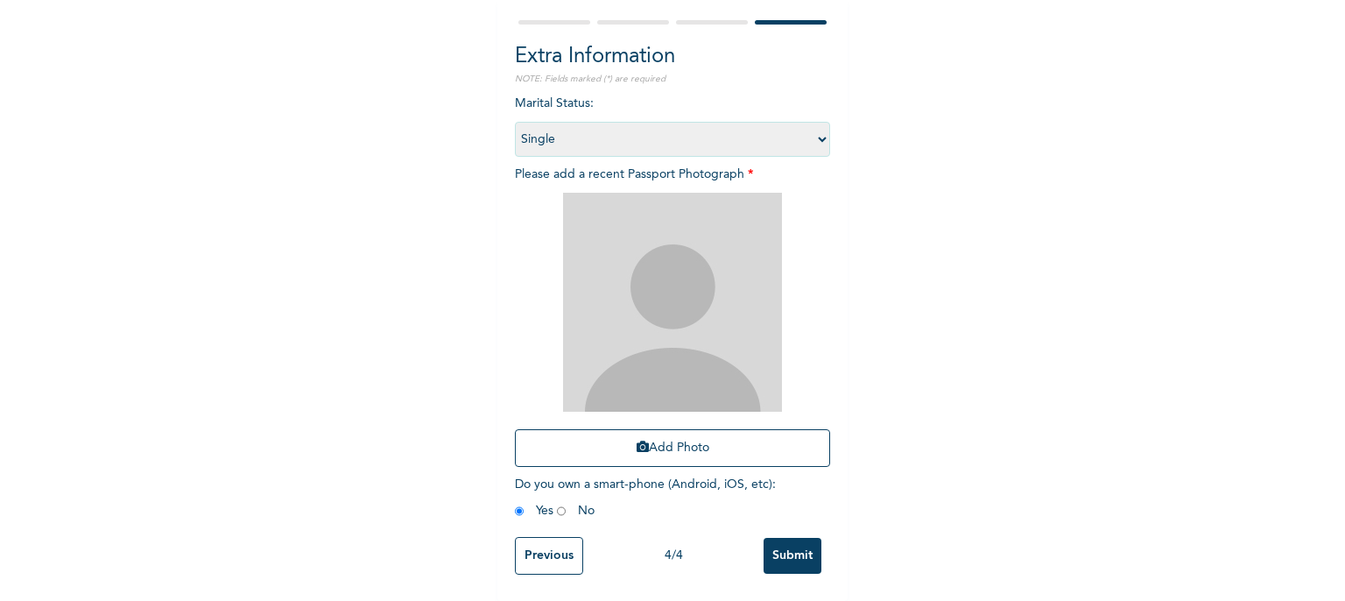
scroll to position [166, 0]
click at [542, 17] on div at bounding box center [672, 22] width 315 height 11
click at [542, 20] on div at bounding box center [554, 22] width 72 height 4
click at [532, 551] on input "Previous" at bounding box center [549, 556] width 68 height 38
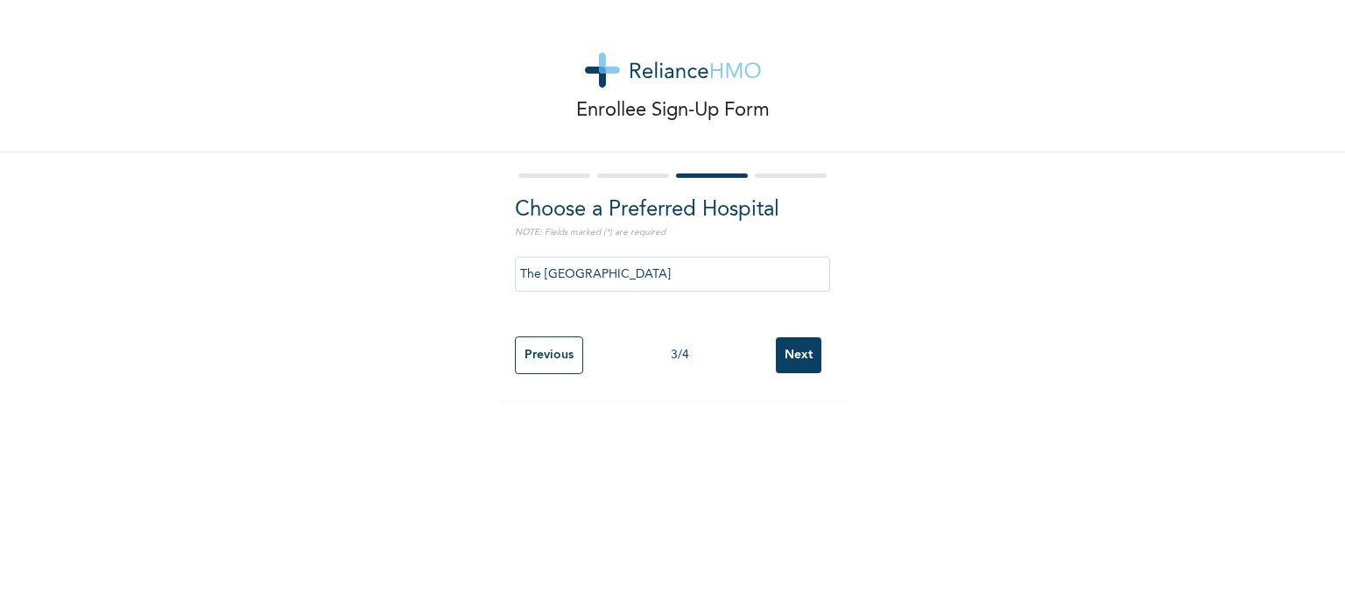
click at [522, 356] on input "Previous" at bounding box center [549, 355] width 68 height 38
select select "15"
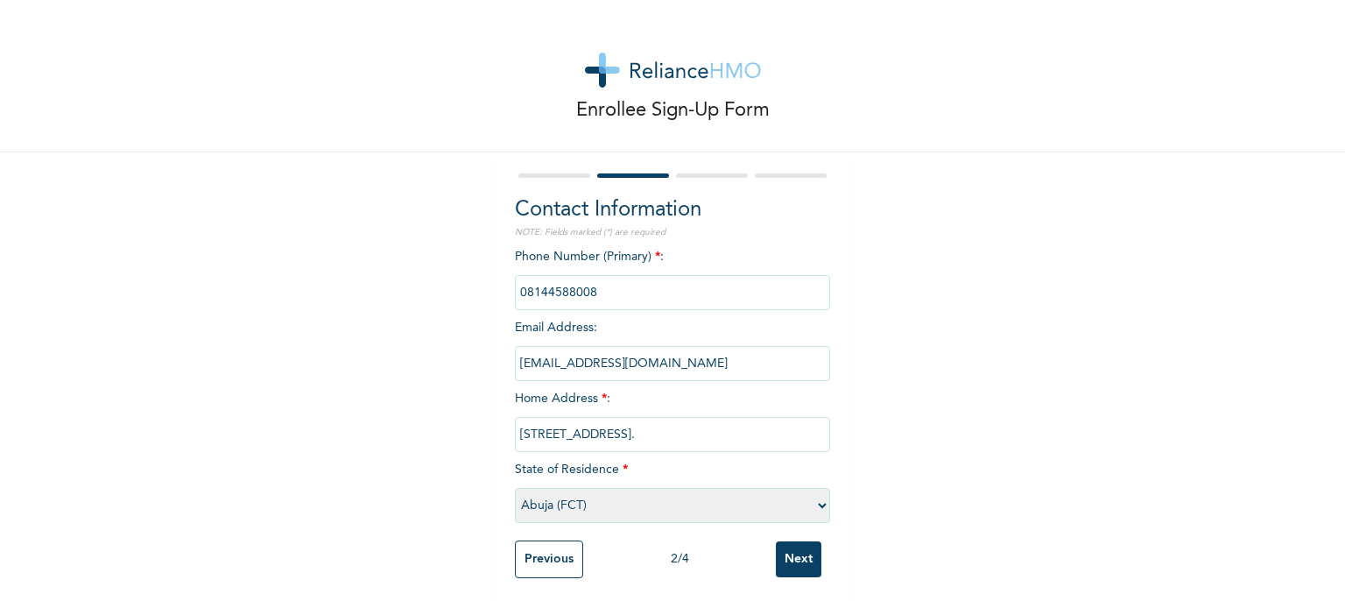
click at [584, 294] on input "phone" at bounding box center [672, 292] width 315 height 35
click at [587, 292] on input "phone" at bounding box center [672, 292] width 315 height 35
click at [598, 292] on input "phone" at bounding box center [672, 292] width 315 height 35
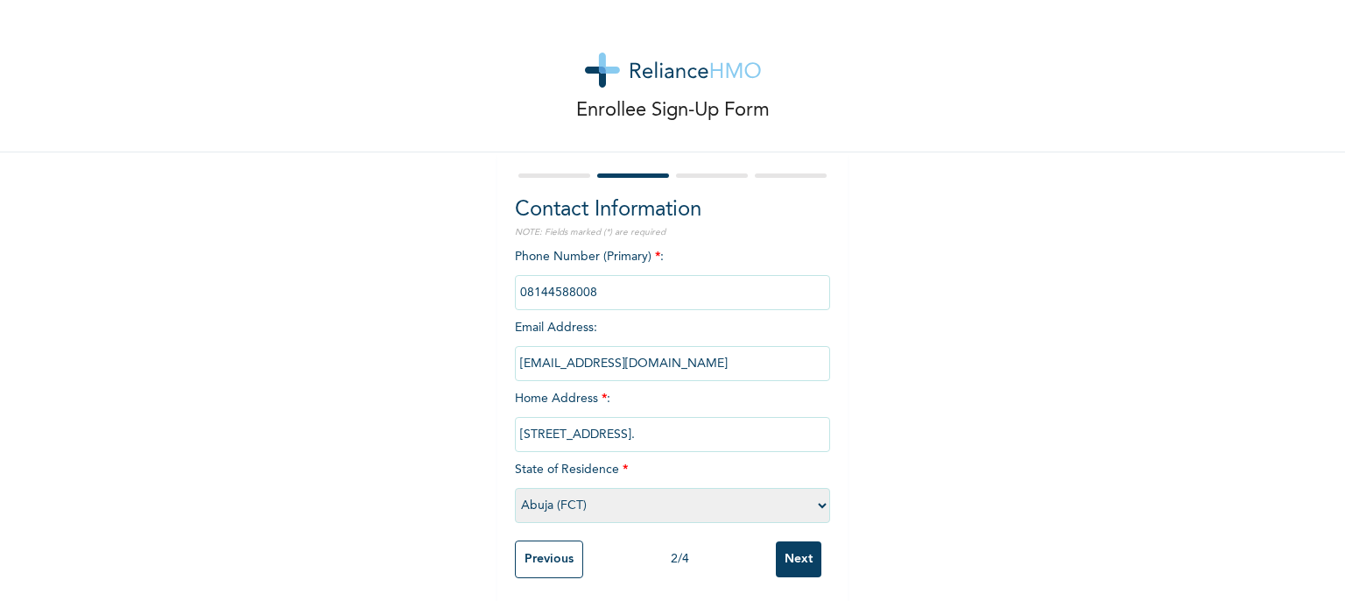
click at [800, 565] on input "Next" at bounding box center [799, 559] width 46 height 36
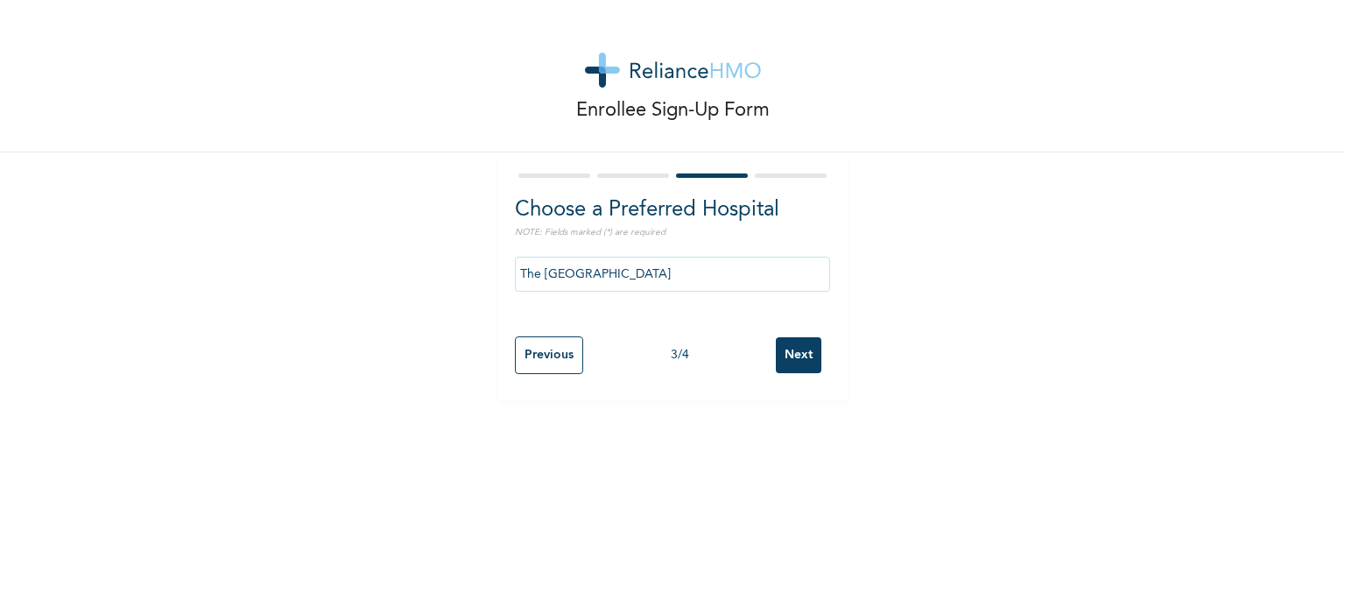
click at [780, 366] on input "Next" at bounding box center [799, 355] width 46 height 36
select select "1"
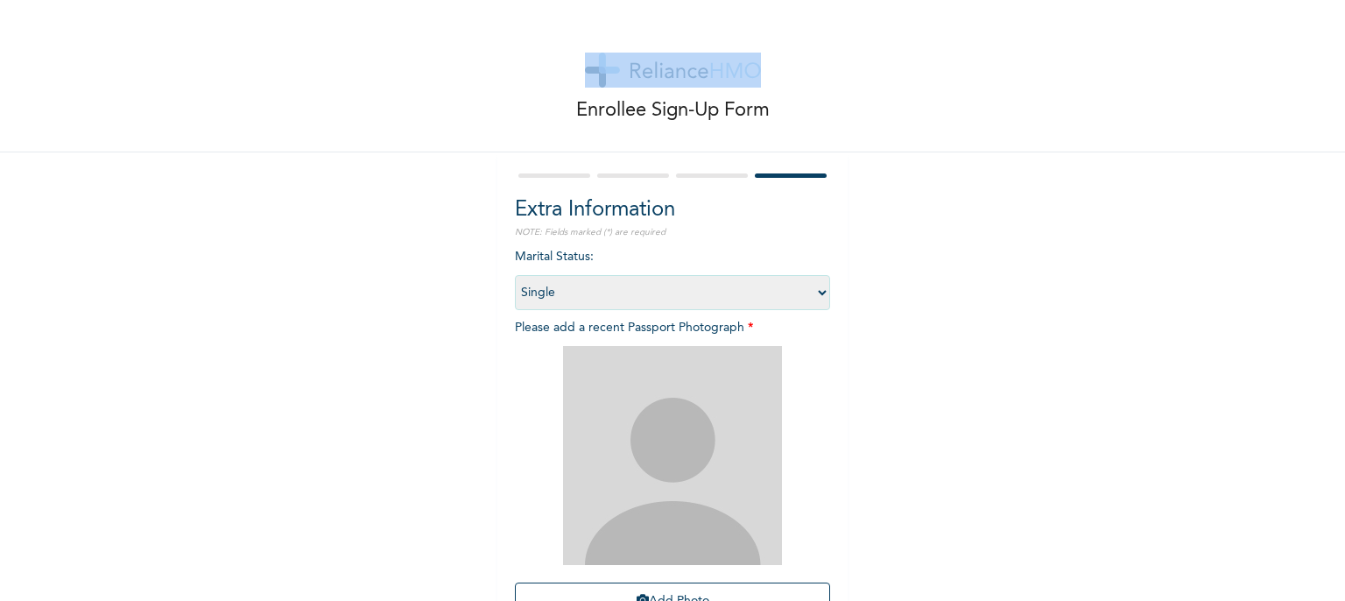
drag, startPoint x: 307, startPoint y: 59, endPoint x: 321, endPoint y: -122, distance: 180.9
click at [321, 0] on html "Enrollee Sign-Up Form Extra Information NOTE: Fields marked (*) are required Ma…" at bounding box center [672, 300] width 1345 height 601
click at [624, 390] on img at bounding box center [672, 455] width 219 height 219
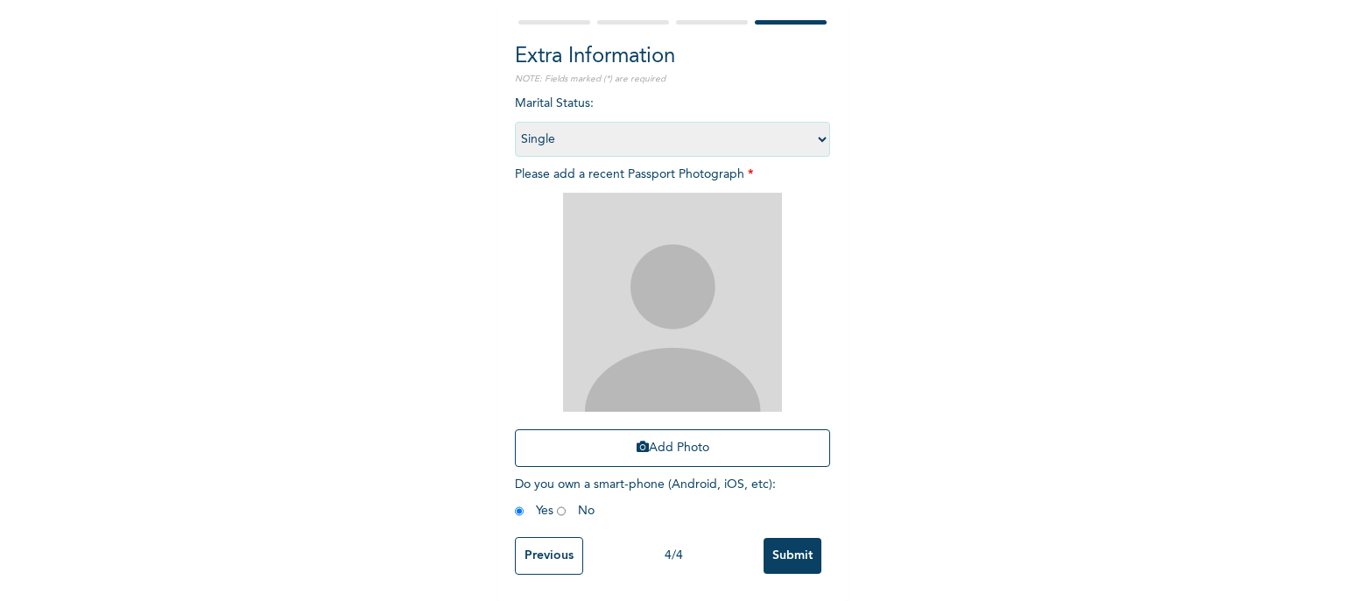
scroll to position [166, 0]
click at [729, 436] on button "Add Photo" at bounding box center [672, 448] width 315 height 38
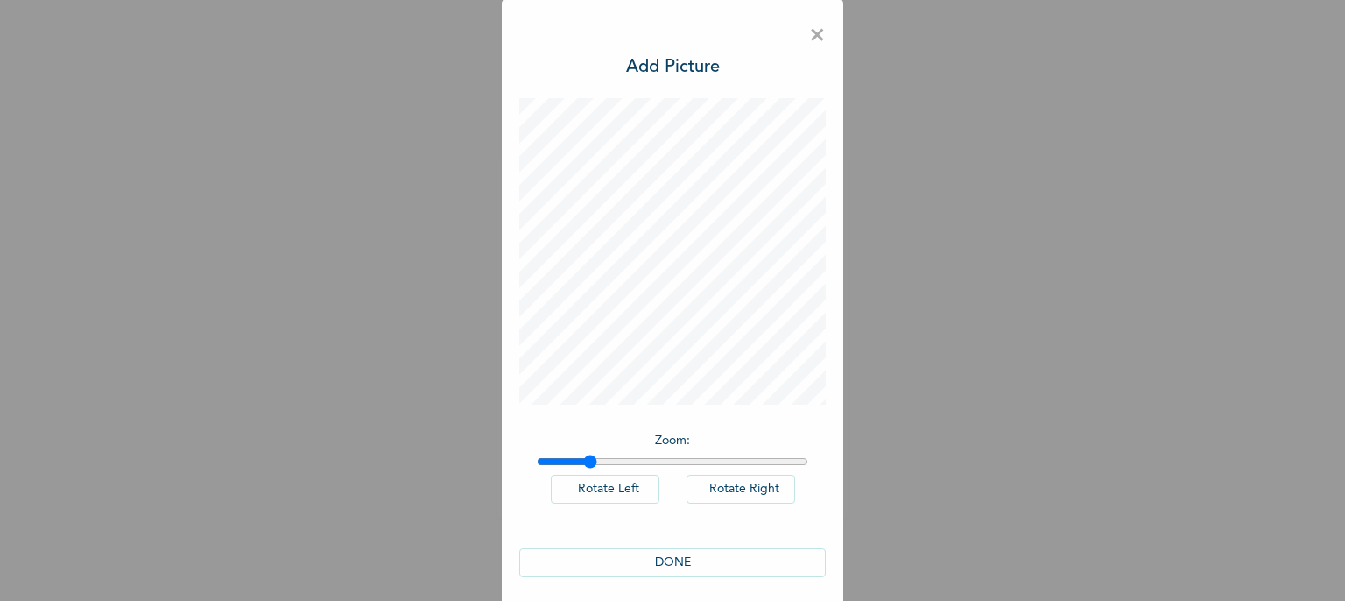
drag, startPoint x: 536, startPoint y: 461, endPoint x: 583, endPoint y: 463, distance: 47.4
click at [583, 463] on input "range" at bounding box center [672, 462] width 271 height 14
drag, startPoint x: 581, startPoint y: 459, endPoint x: 602, endPoint y: 461, distance: 21.1
type input "1.26"
click at [602, 461] on input "range" at bounding box center [672, 462] width 271 height 14
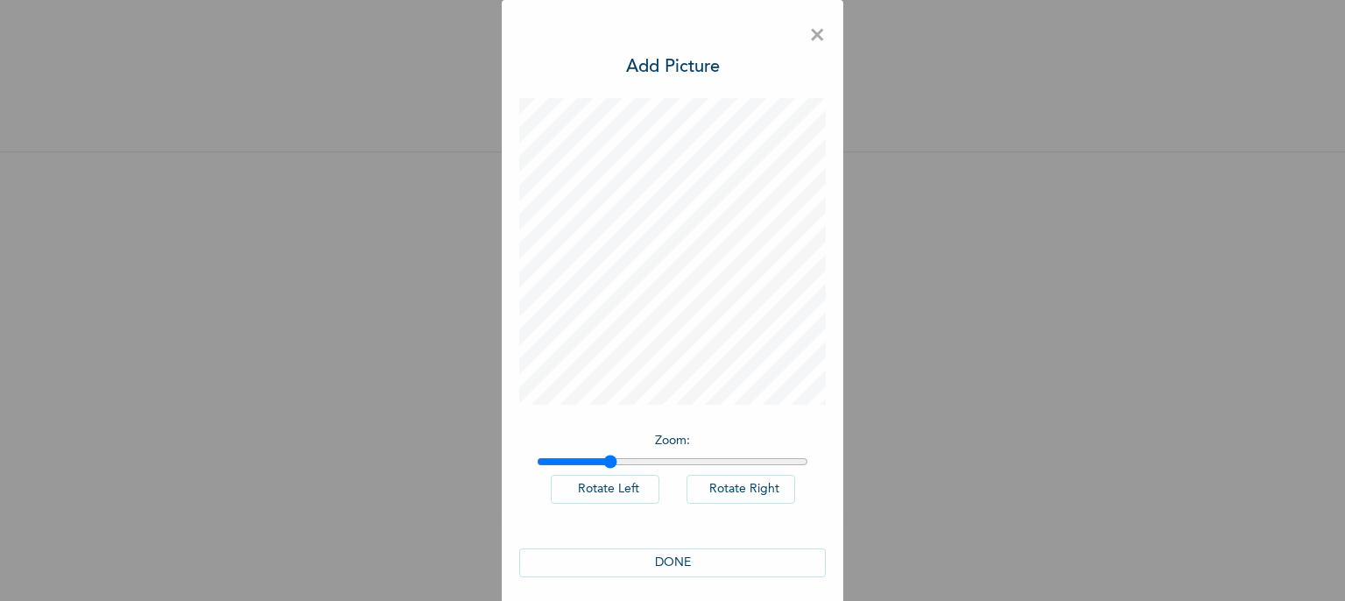
click at [669, 557] on button "DONE" at bounding box center [672, 562] width 307 height 29
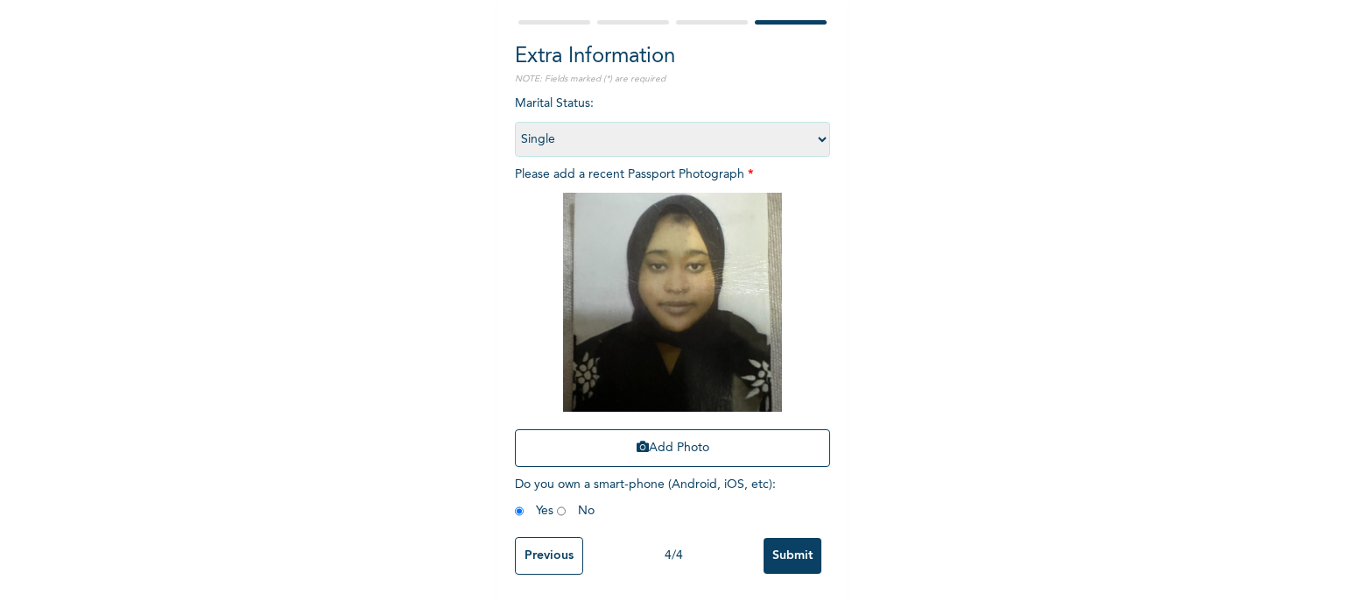
scroll to position [166, 0]
click at [801, 542] on input "Submit" at bounding box center [793, 556] width 58 height 36
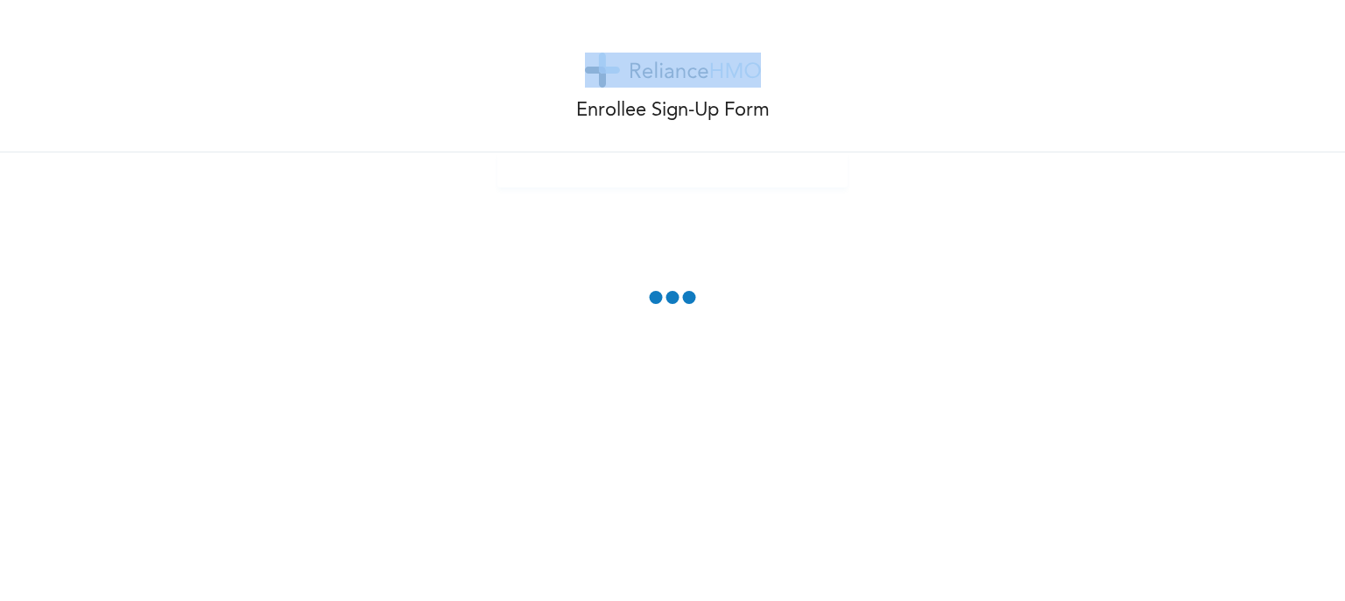
scroll to position [0, 0]
